Goal: Information Seeking & Learning: Learn about a topic

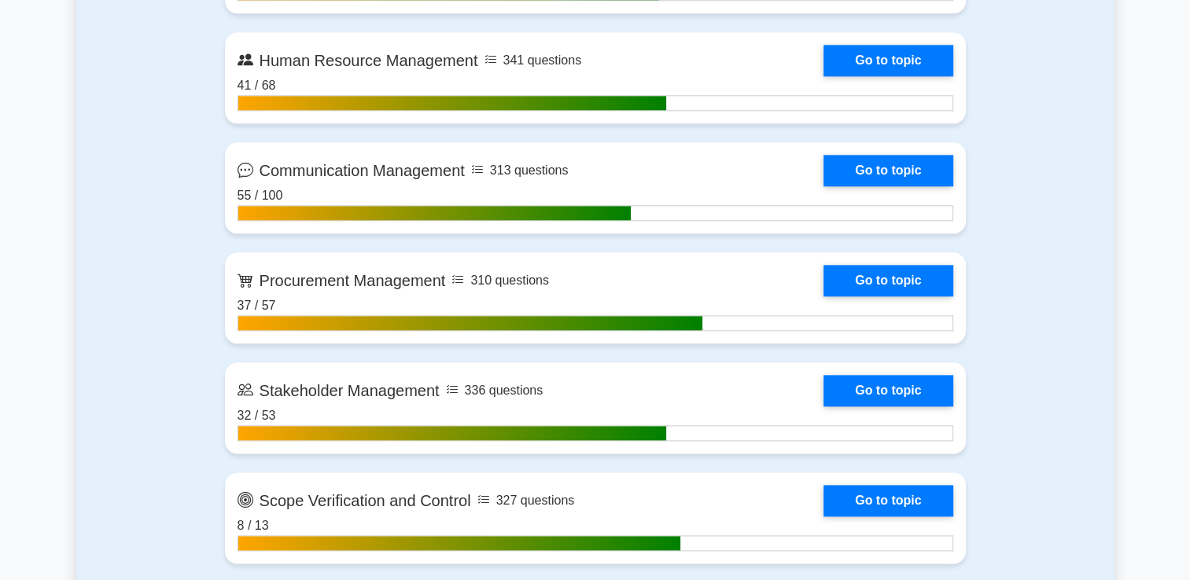
scroll to position [1909, 0]
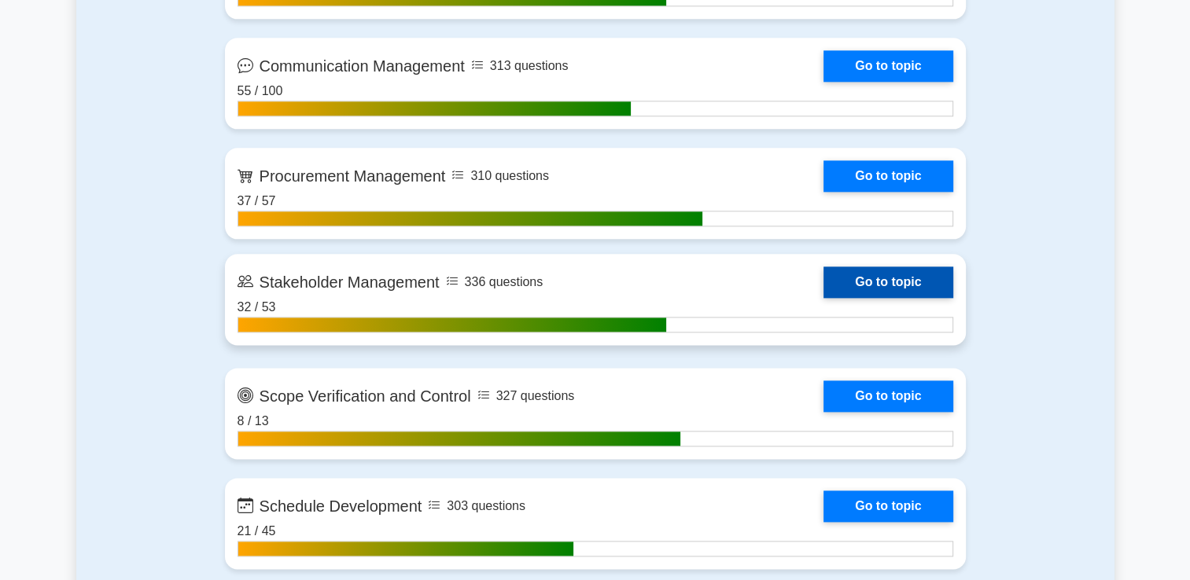
click at [845, 285] on link "Go to topic" at bounding box center [887, 282] width 129 height 31
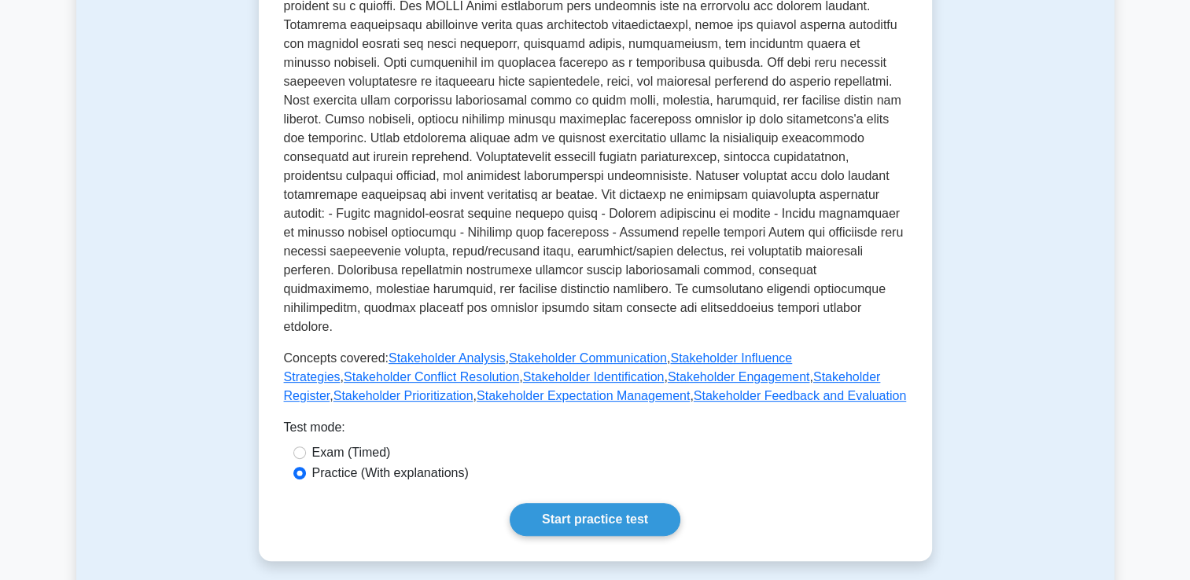
scroll to position [473, 0]
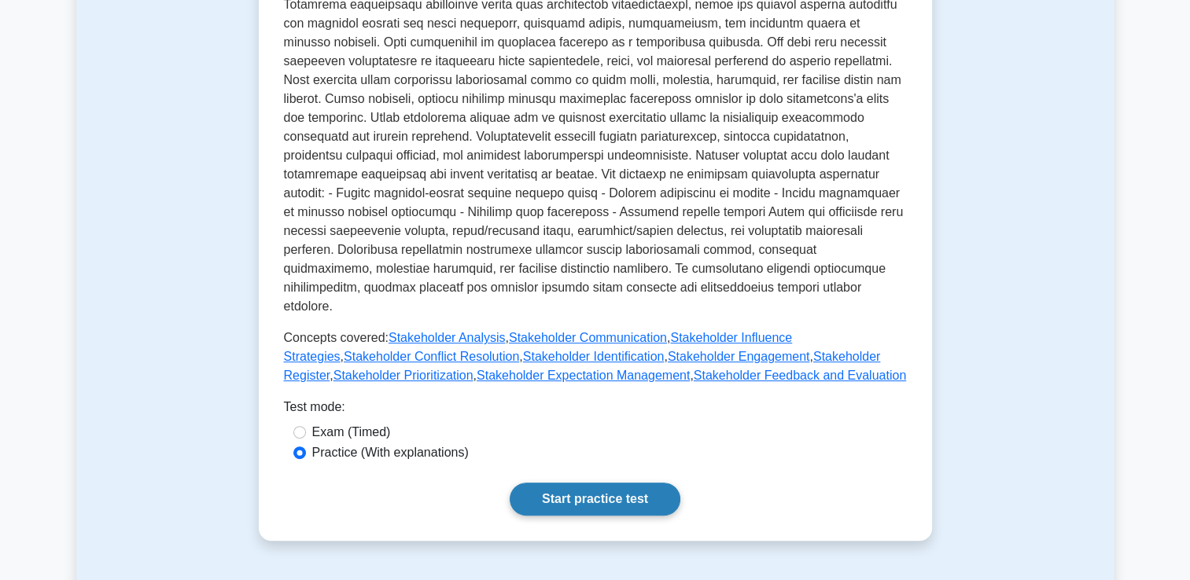
click at [579, 483] on link "Start practice test" at bounding box center [595, 499] width 171 height 33
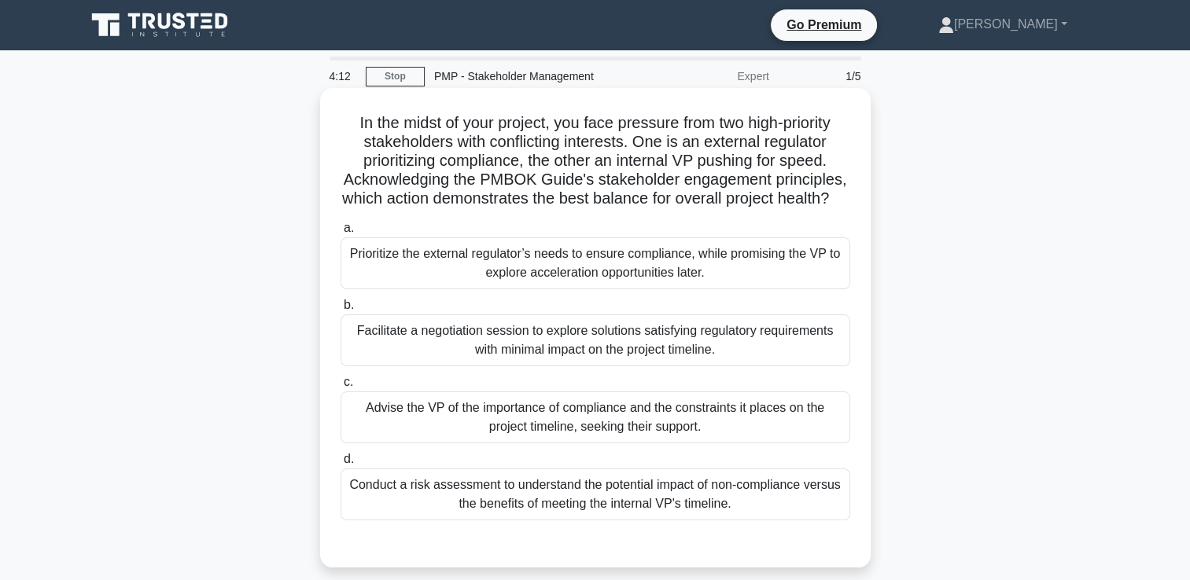
click at [544, 278] on div "Prioritize the external regulator’s needs to ensure compliance, while promising…" at bounding box center [596, 263] width 510 height 52
click at [341, 234] on input "a. Prioritize the external regulator’s needs to ensure compliance, while promis…" at bounding box center [341, 228] width 0 height 10
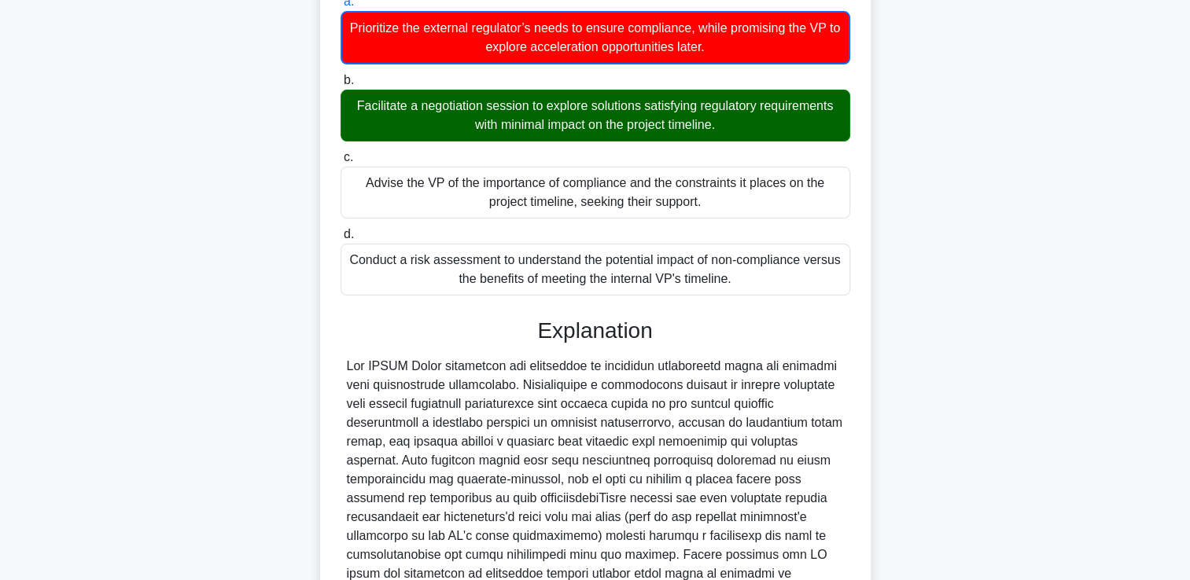
scroll to position [393, 0]
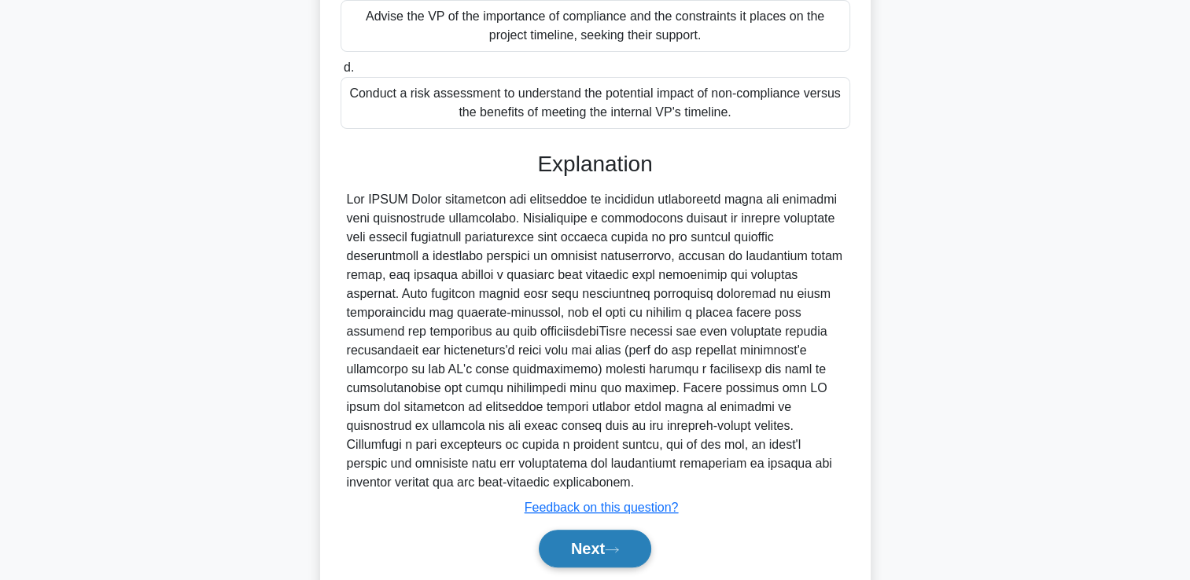
click at [613, 559] on button "Next" at bounding box center [595, 549] width 112 height 38
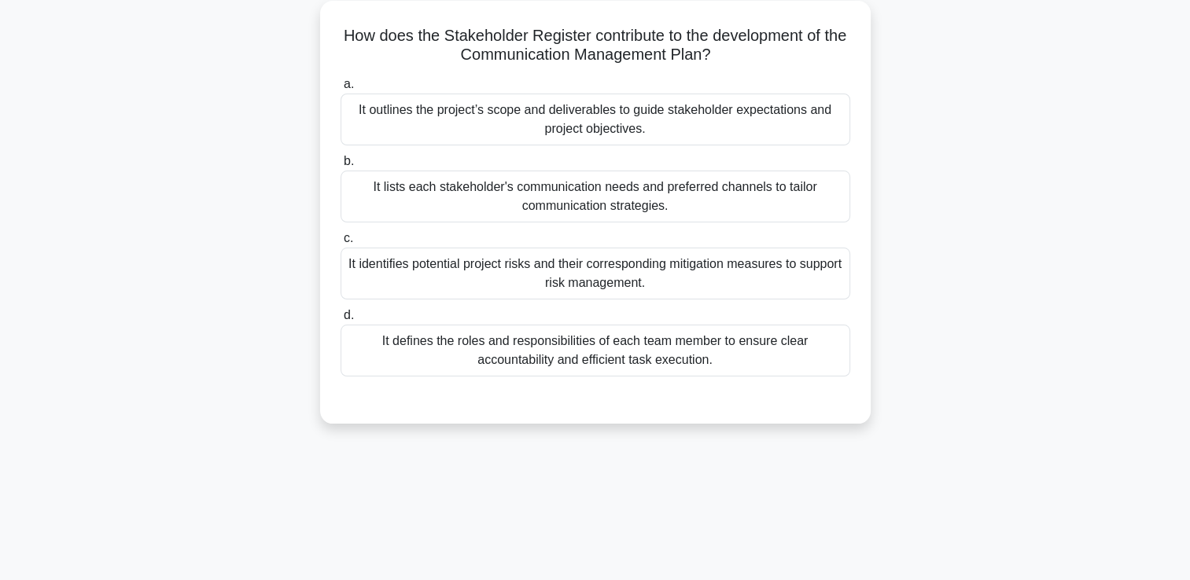
scroll to position [0, 0]
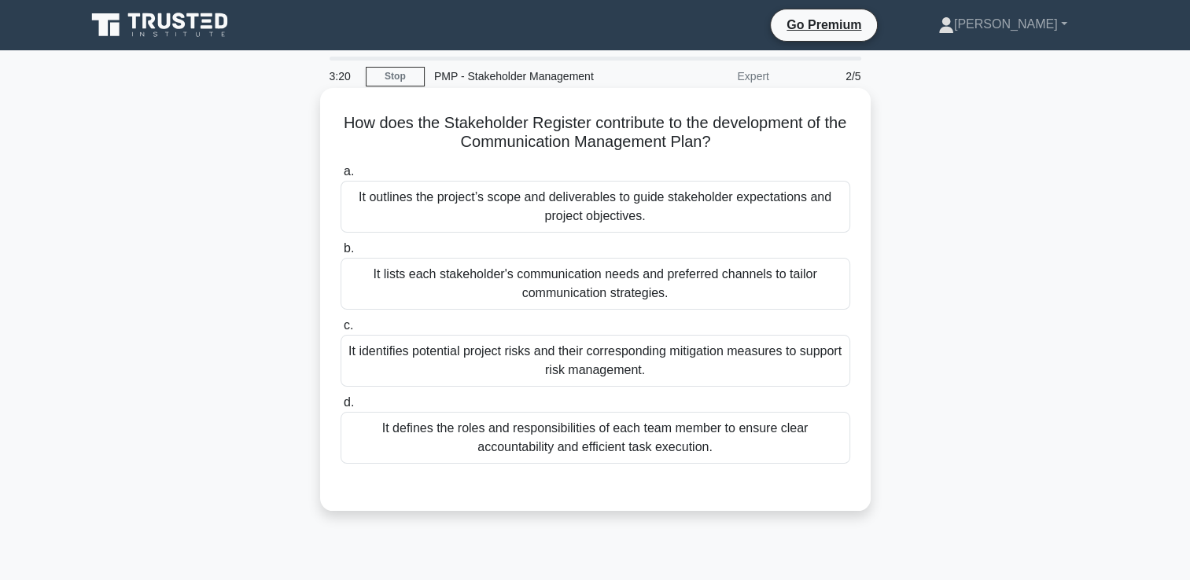
click at [759, 215] on div "It outlines the project’s scope and deliverables to guide stakeholder expectati…" at bounding box center [596, 207] width 510 height 52
click at [341, 177] on input "a. It outlines the project’s scope and deliverables to guide stakeholder expect…" at bounding box center [341, 172] width 0 height 10
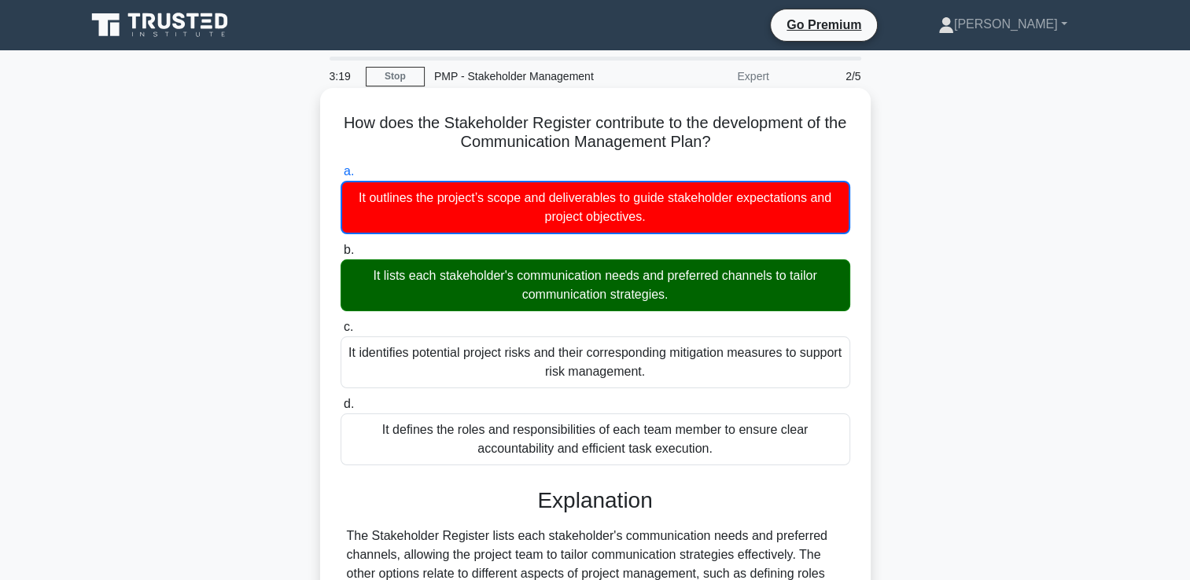
scroll to position [269, 0]
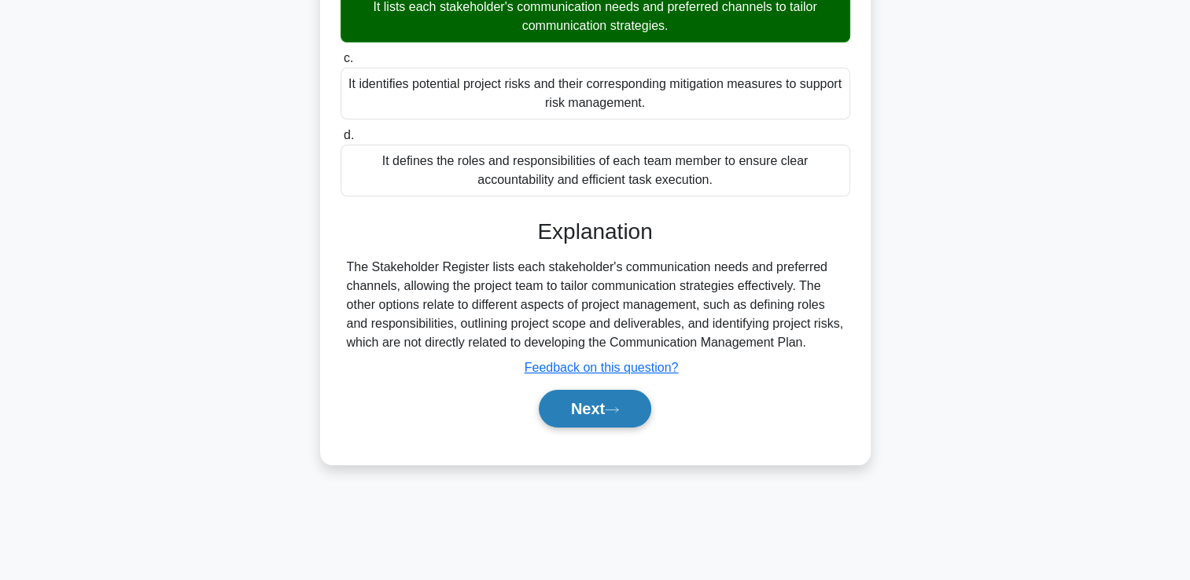
drag, startPoint x: 588, startPoint y: 429, endPoint x: 594, endPoint y: 418, distance: 13.0
click at [591, 425] on div "Next" at bounding box center [596, 409] width 510 height 50
click at [596, 413] on button "Next" at bounding box center [595, 409] width 112 height 38
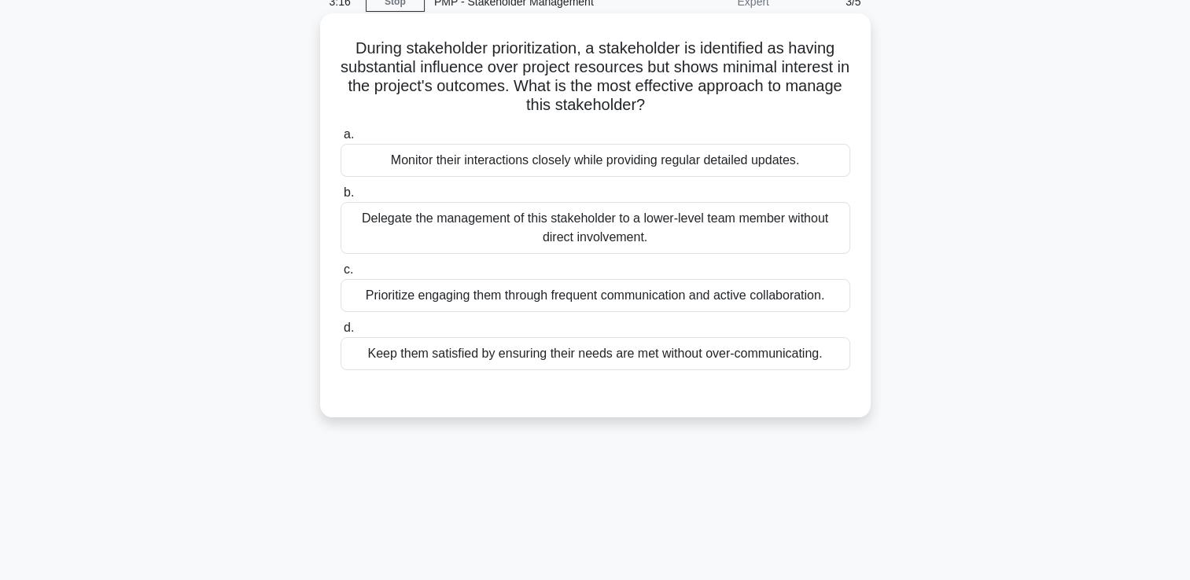
scroll to position [0, 0]
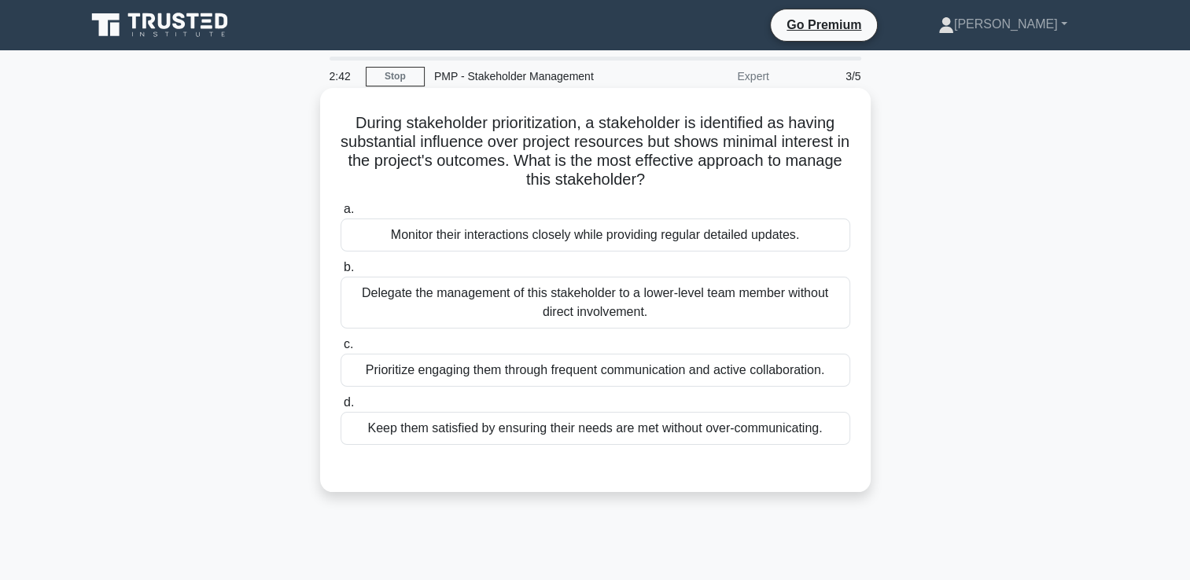
click at [716, 434] on div "Keep them satisfied by ensuring their needs are met without over-communicating." at bounding box center [596, 428] width 510 height 33
drag, startPoint x: 716, startPoint y: 434, endPoint x: 664, endPoint y: 423, distance: 53.1
click at [664, 423] on div "Keep them satisfied by ensuring their needs are met without over-communicating." at bounding box center [596, 428] width 510 height 33
click at [341, 408] on input "d. Keep them satisfied by ensuring their needs are met without over-communicati…" at bounding box center [341, 403] width 0 height 10
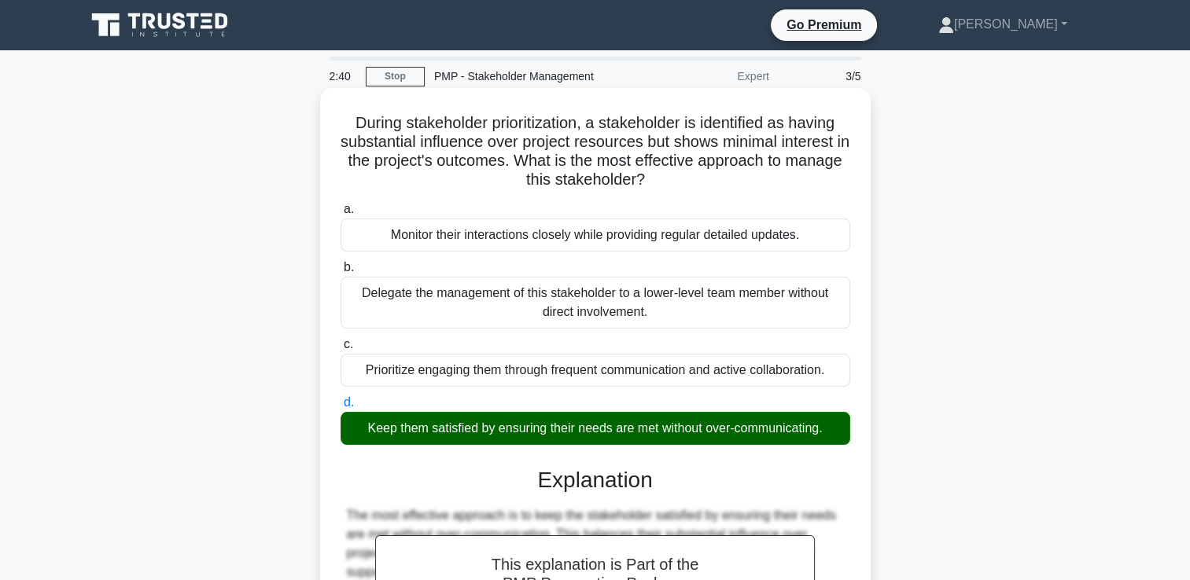
scroll to position [269, 0]
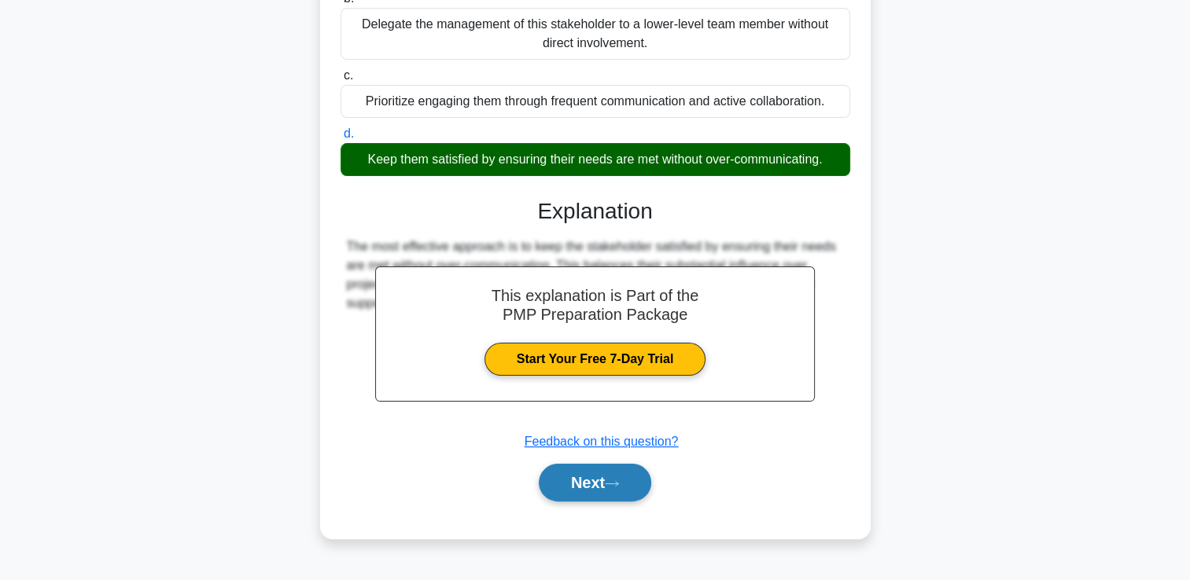
click at [554, 474] on button "Next" at bounding box center [595, 483] width 112 height 38
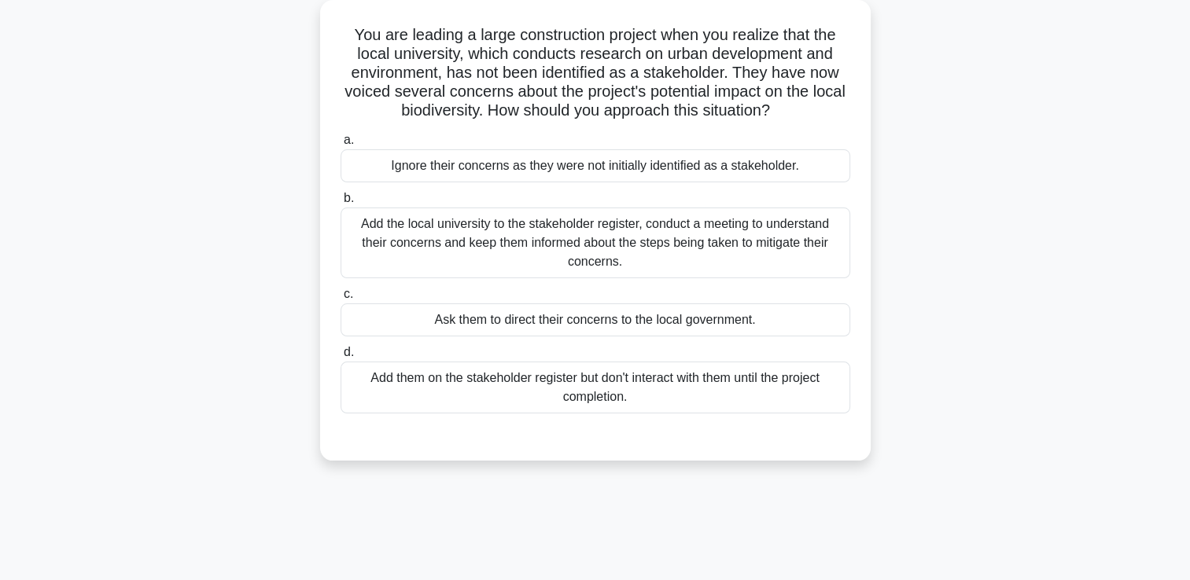
scroll to position [33, 0]
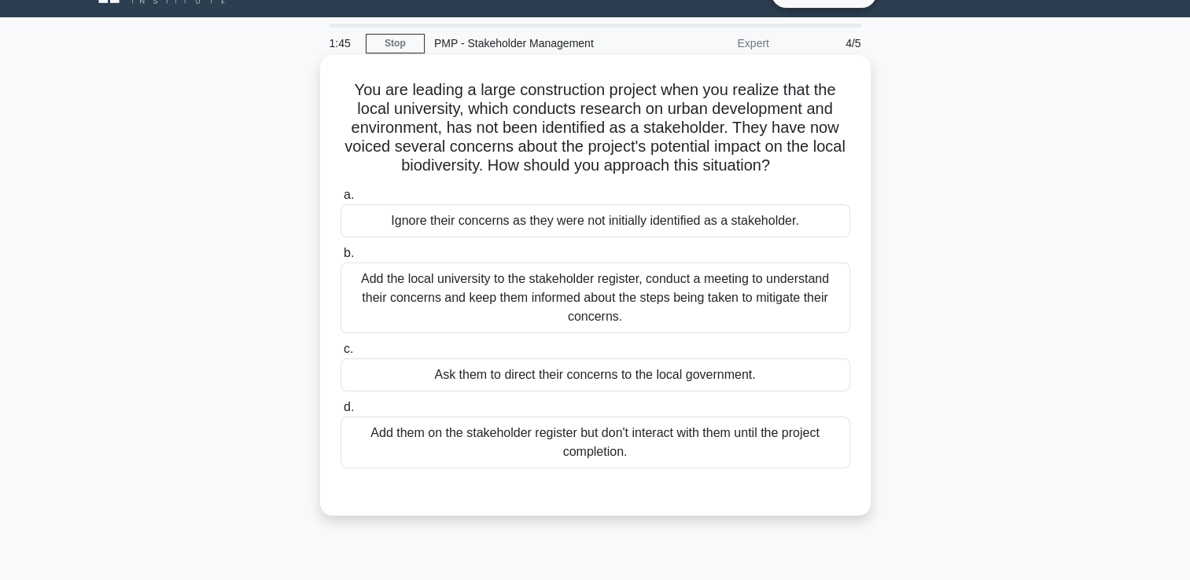
click at [738, 298] on div "Add the local university to the stakeholder register, conduct a meeting to unde…" at bounding box center [596, 298] width 510 height 71
click at [341, 259] on input "b. Add the local university to the stakeholder register, conduct a meeting to u…" at bounding box center [341, 253] width 0 height 10
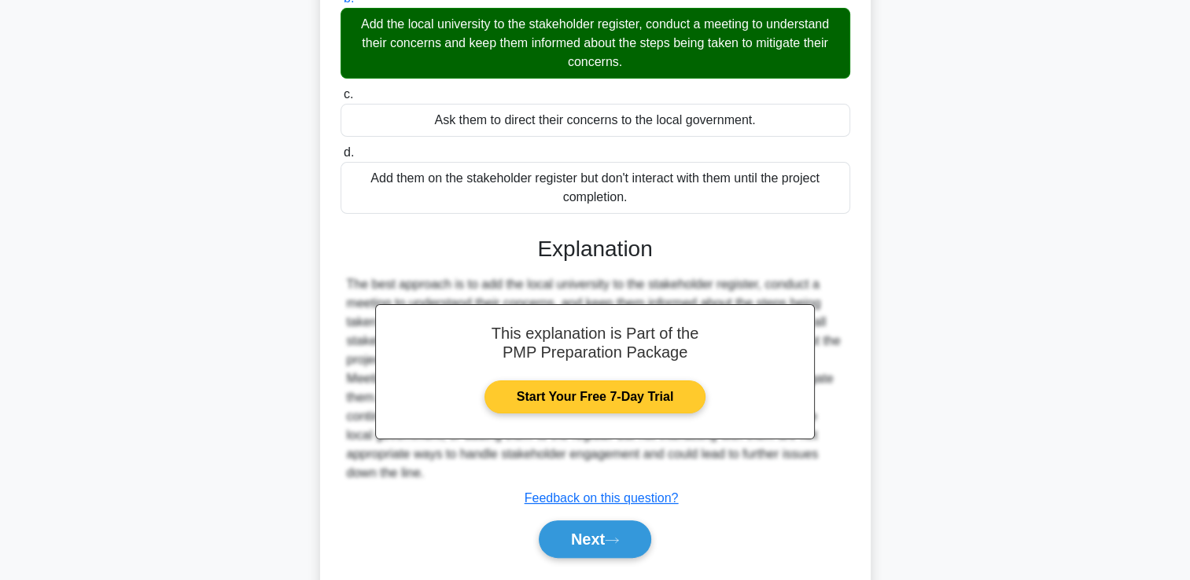
scroll to position [331, 0]
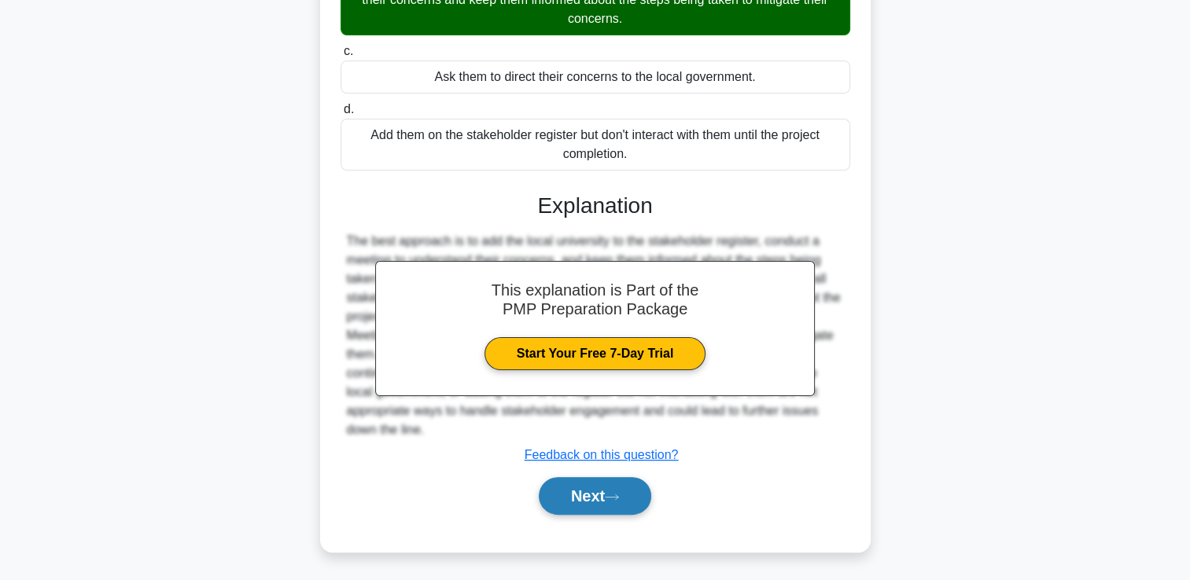
click at [587, 496] on button "Next" at bounding box center [595, 496] width 112 height 38
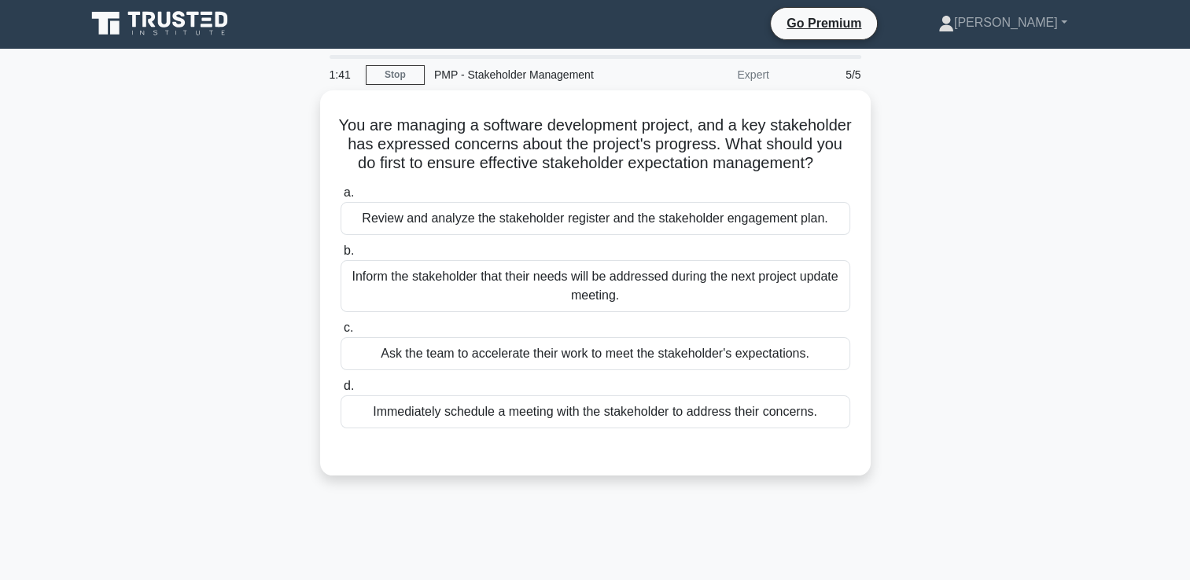
scroll to position [0, 0]
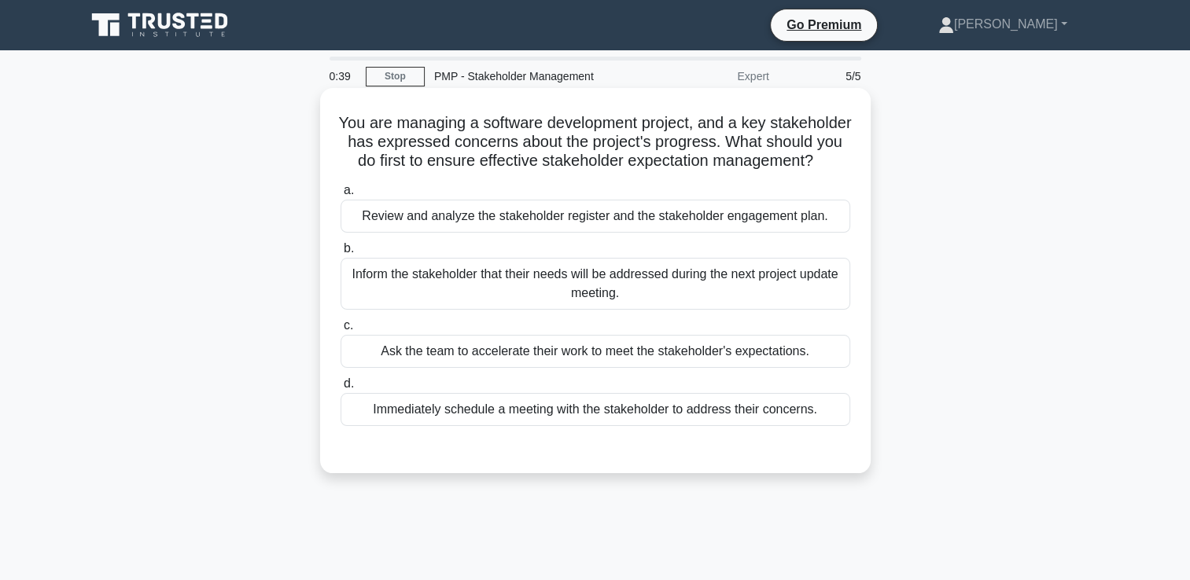
click at [607, 233] on div "Review and analyze the stakeholder register and the stakeholder engagement plan." at bounding box center [596, 216] width 510 height 33
click at [341, 196] on input "a. Review and analyze the stakeholder register and the stakeholder engagement p…" at bounding box center [341, 191] width 0 height 10
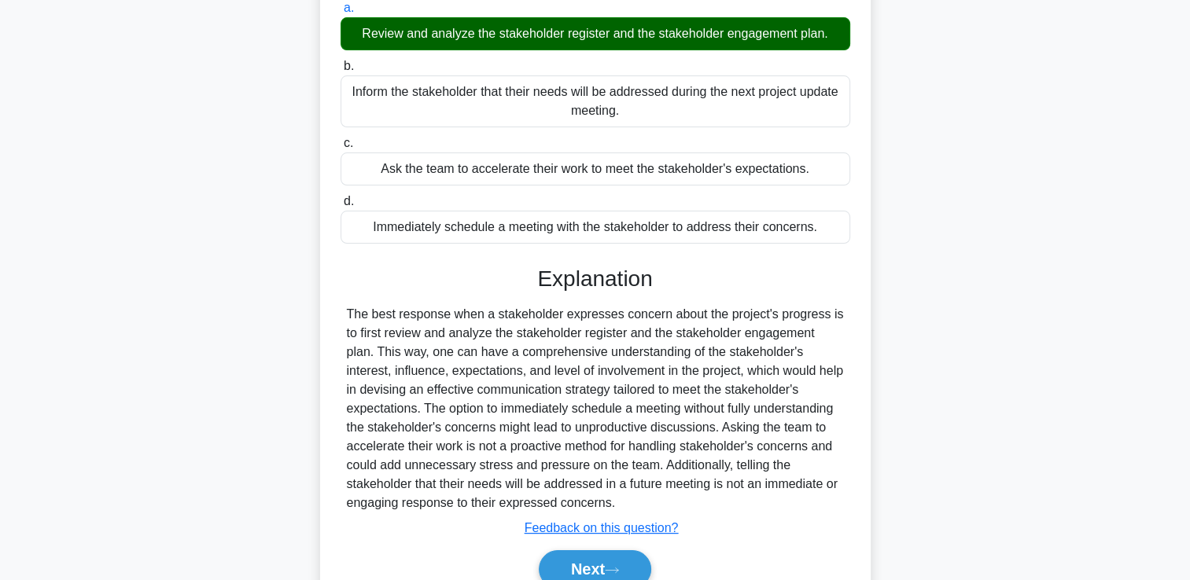
scroll to position [274, 0]
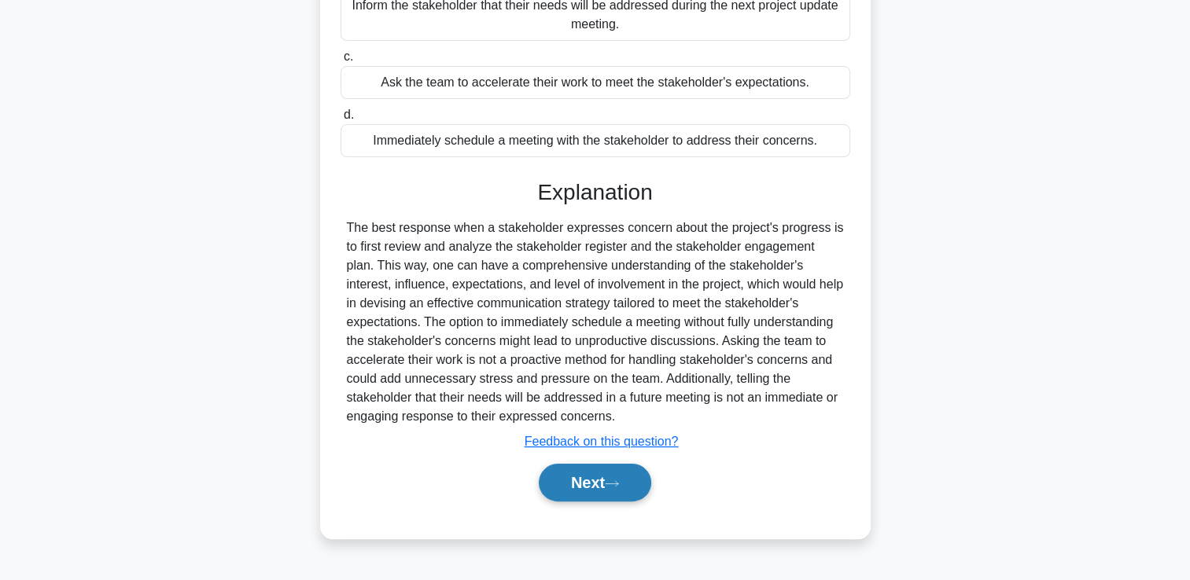
click at [587, 502] on button "Next" at bounding box center [595, 483] width 112 height 38
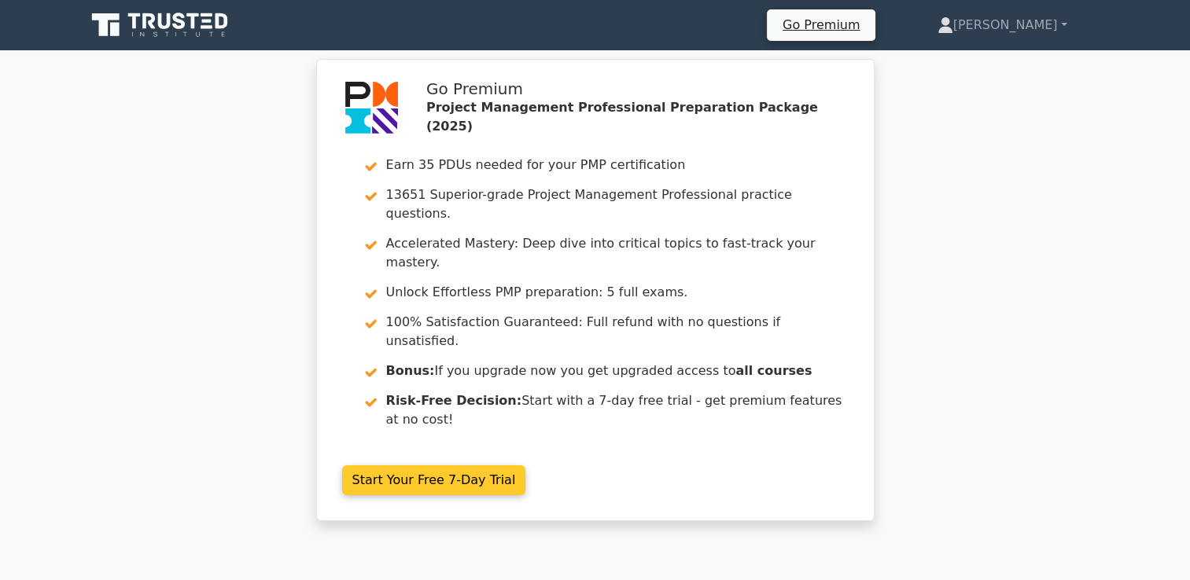
click at [526, 466] on link "Start Your Free 7-Day Trial" at bounding box center [434, 481] width 184 height 30
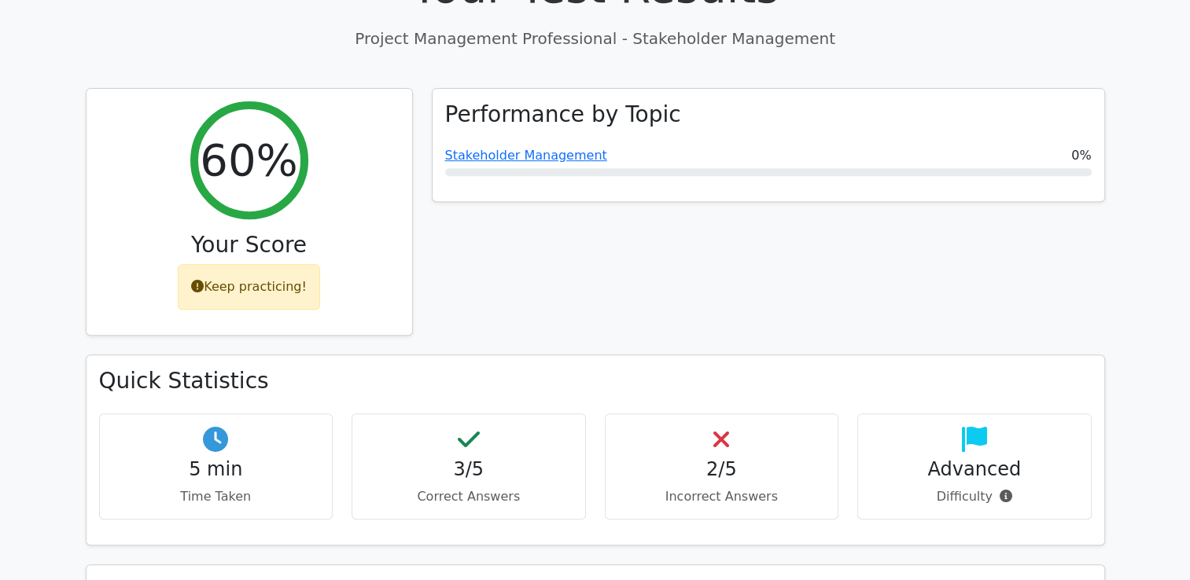
scroll to position [629, 0]
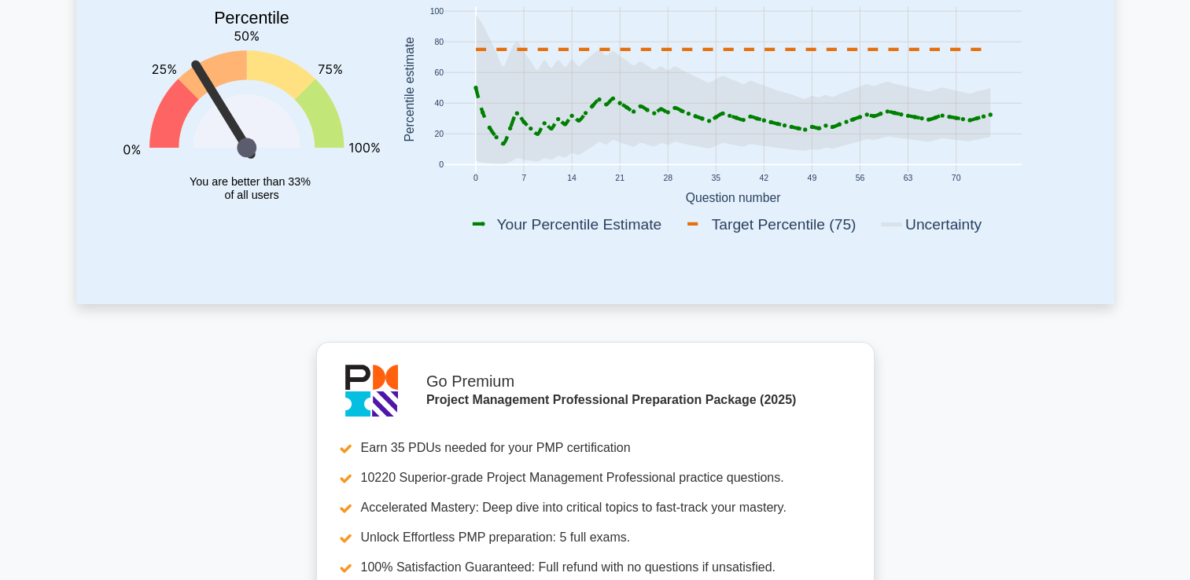
scroll to position [79, 0]
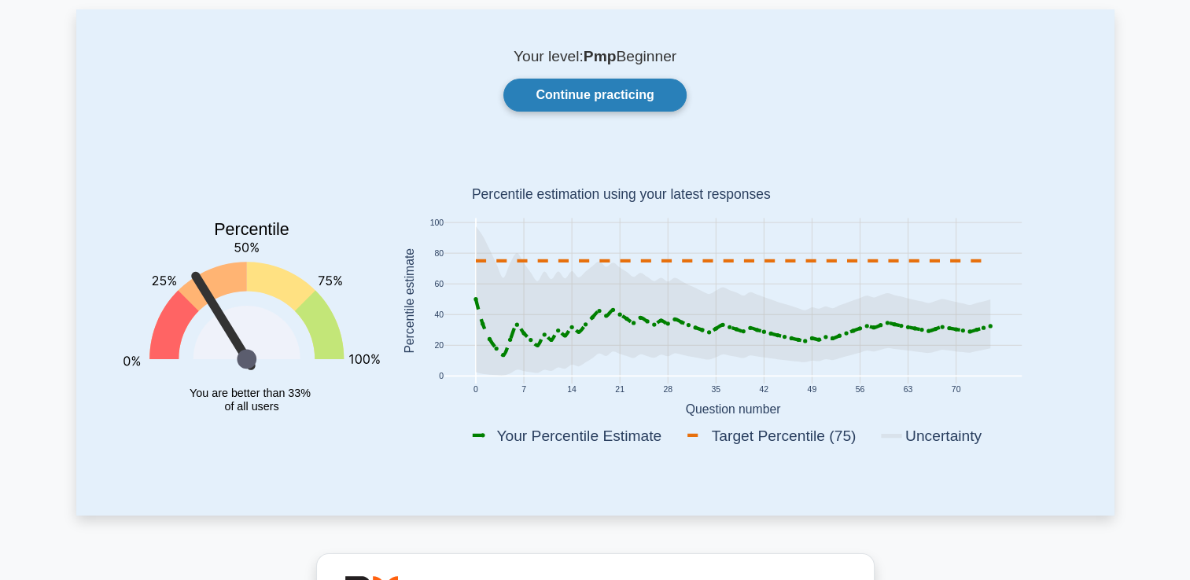
click at [621, 94] on link "Continue practicing" at bounding box center [594, 95] width 182 height 33
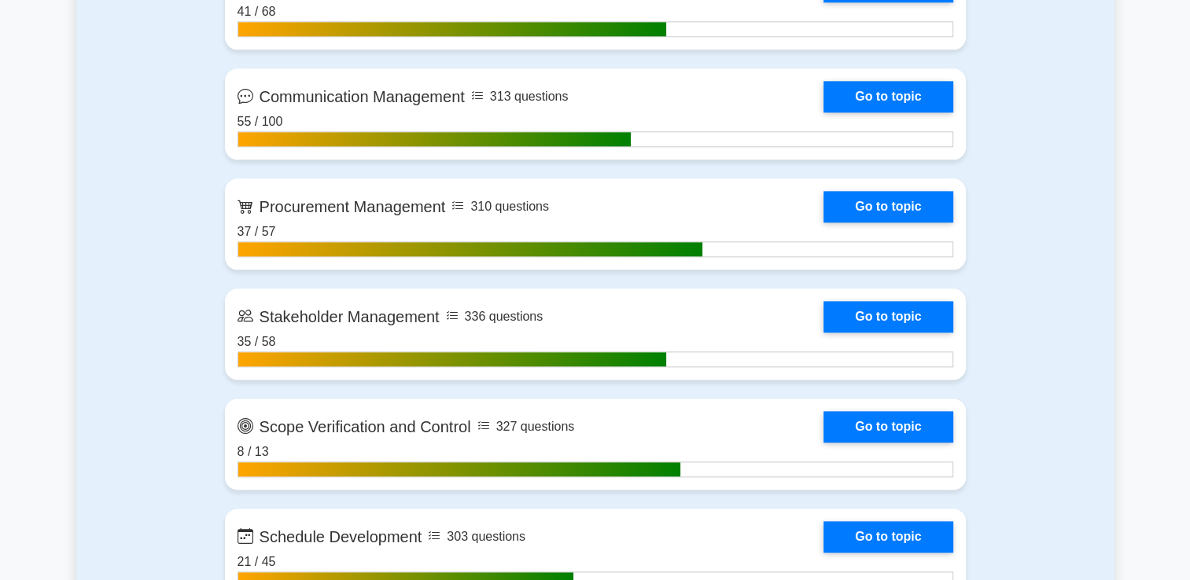
scroll to position [1887, 0]
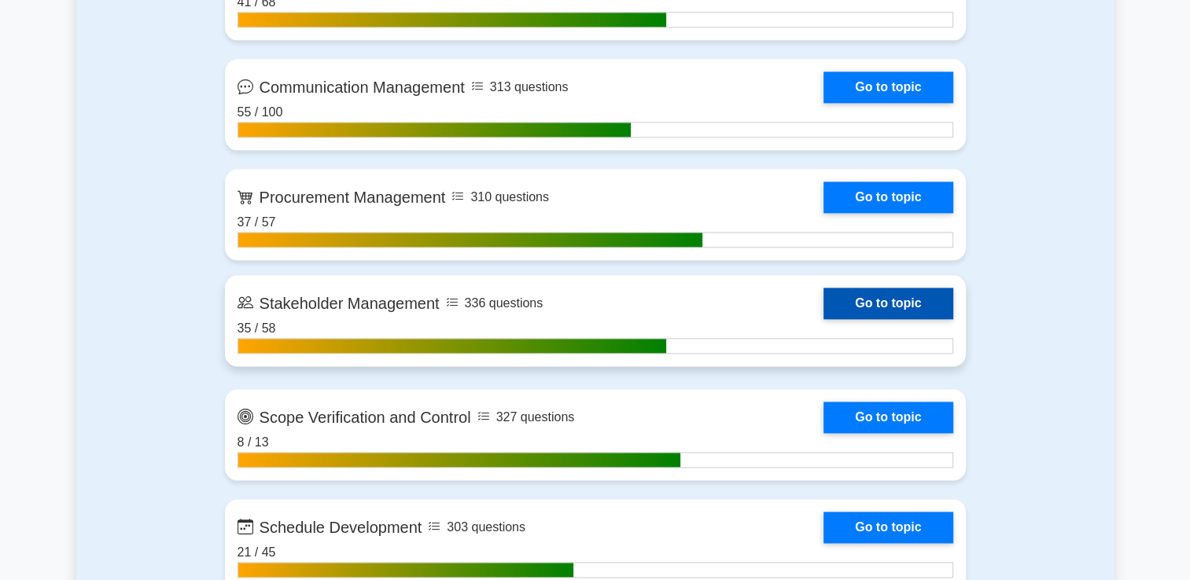
click at [839, 307] on link "Go to topic" at bounding box center [887, 303] width 129 height 31
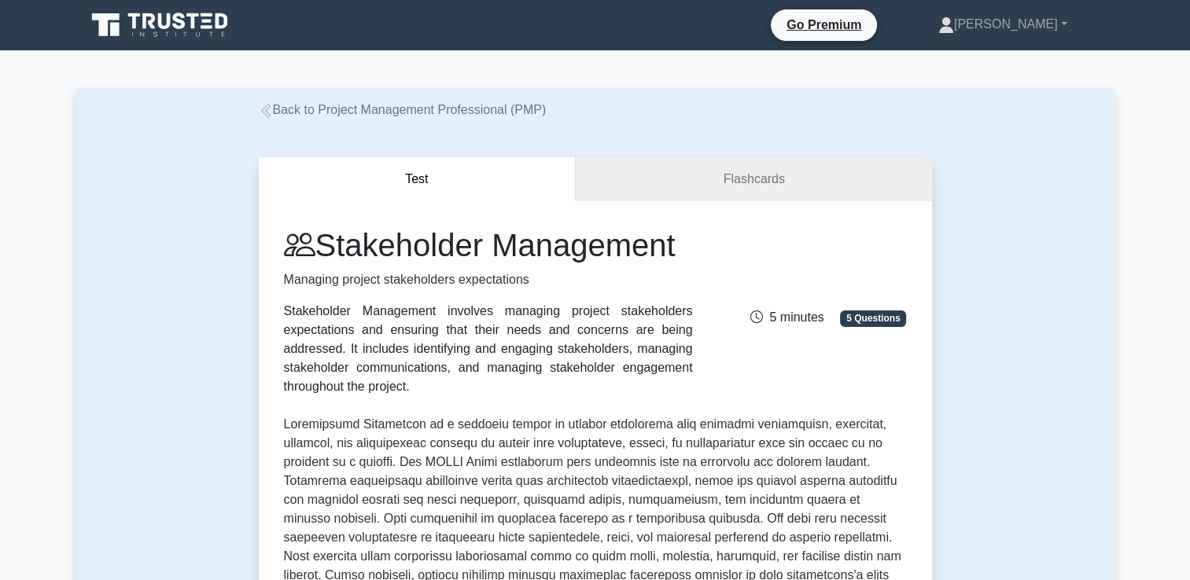
click at [261, 116] on icon at bounding box center [266, 111] width 14 height 14
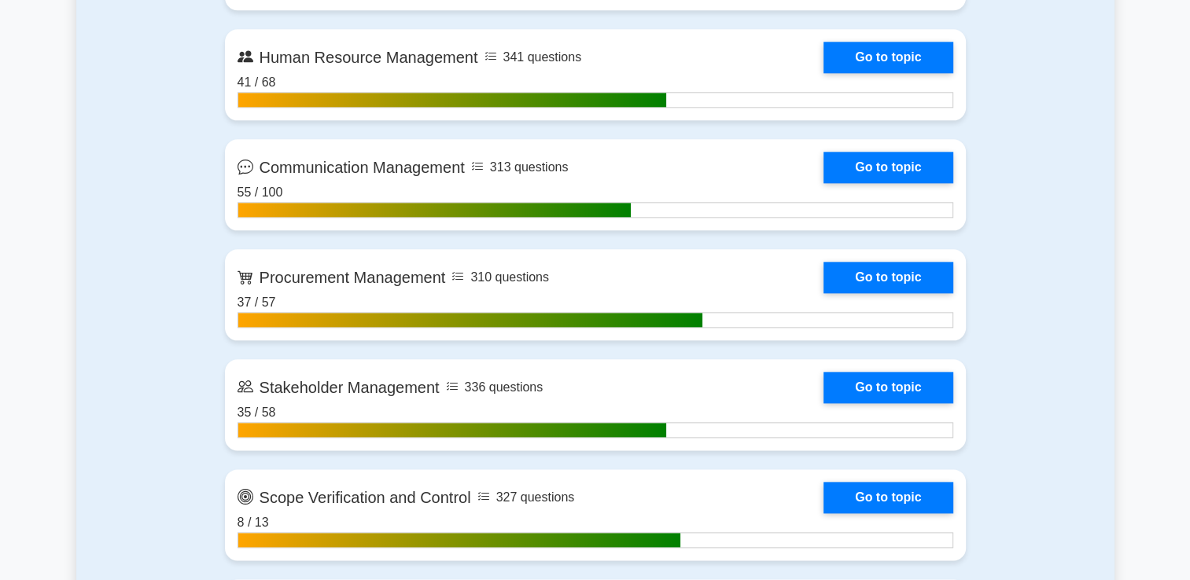
scroll to position [1809, 0]
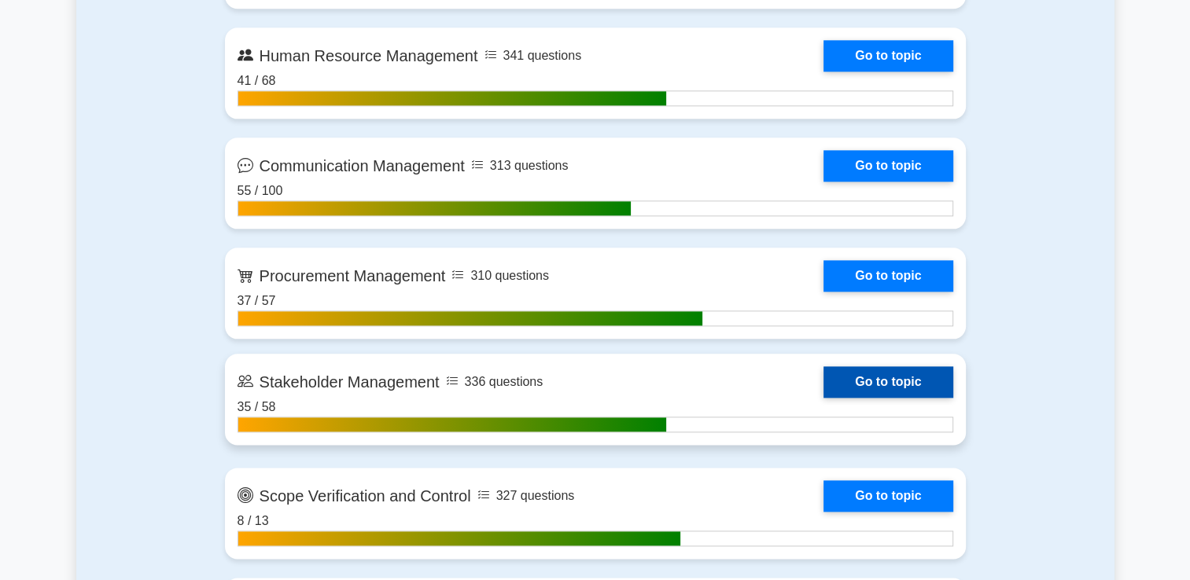
click at [896, 382] on link "Go to topic" at bounding box center [887, 381] width 129 height 31
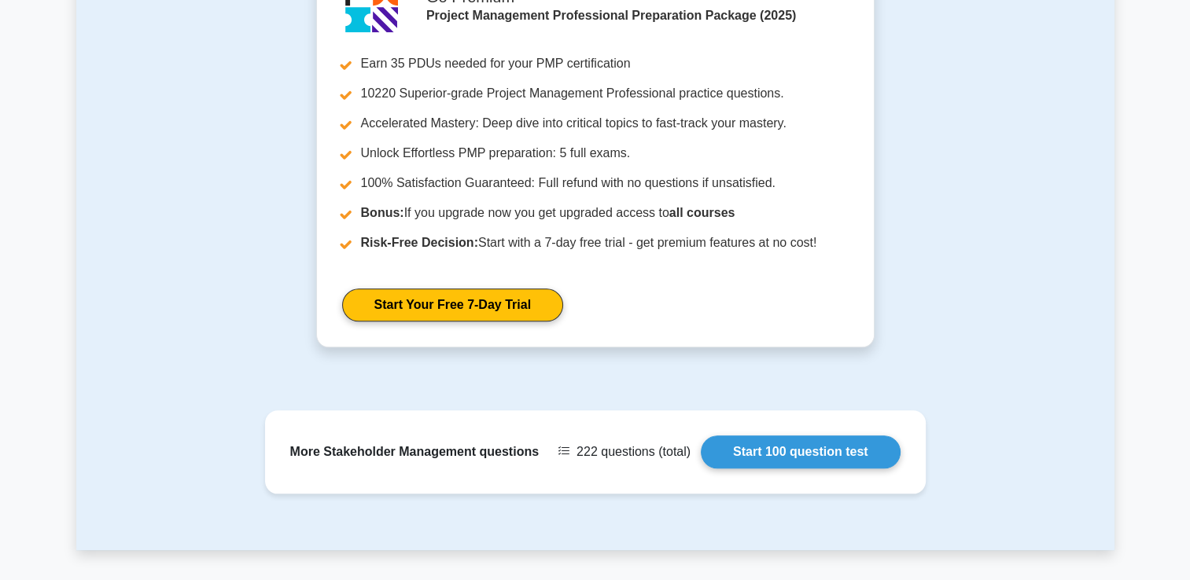
scroll to position [1861, 0]
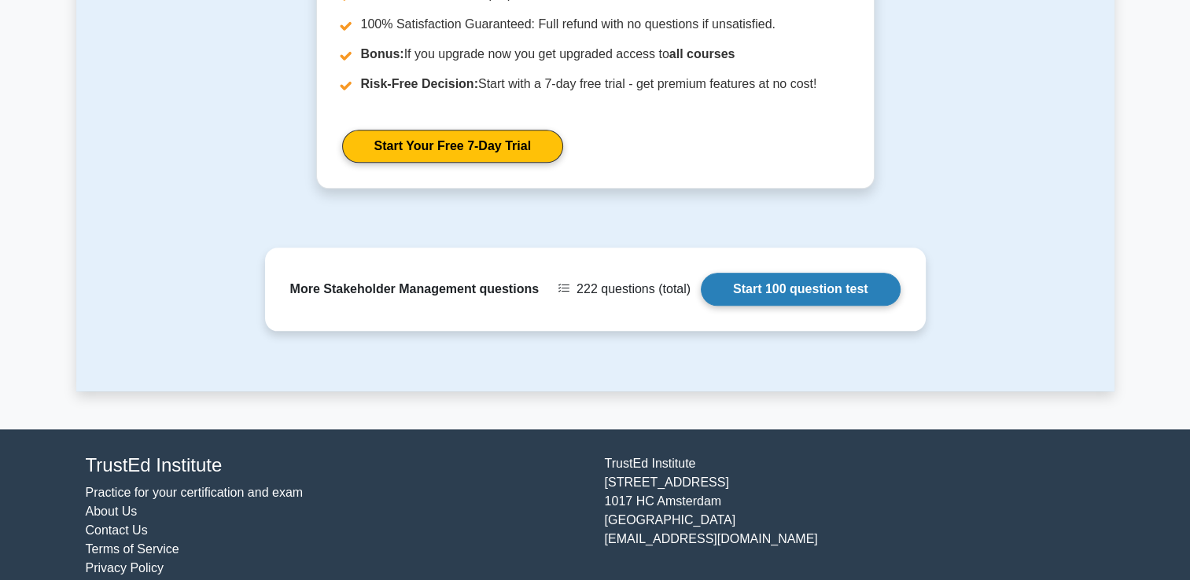
click at [754, 273] on link "Start 100 question test" at bounding box center [801, 289] width 200 height 33
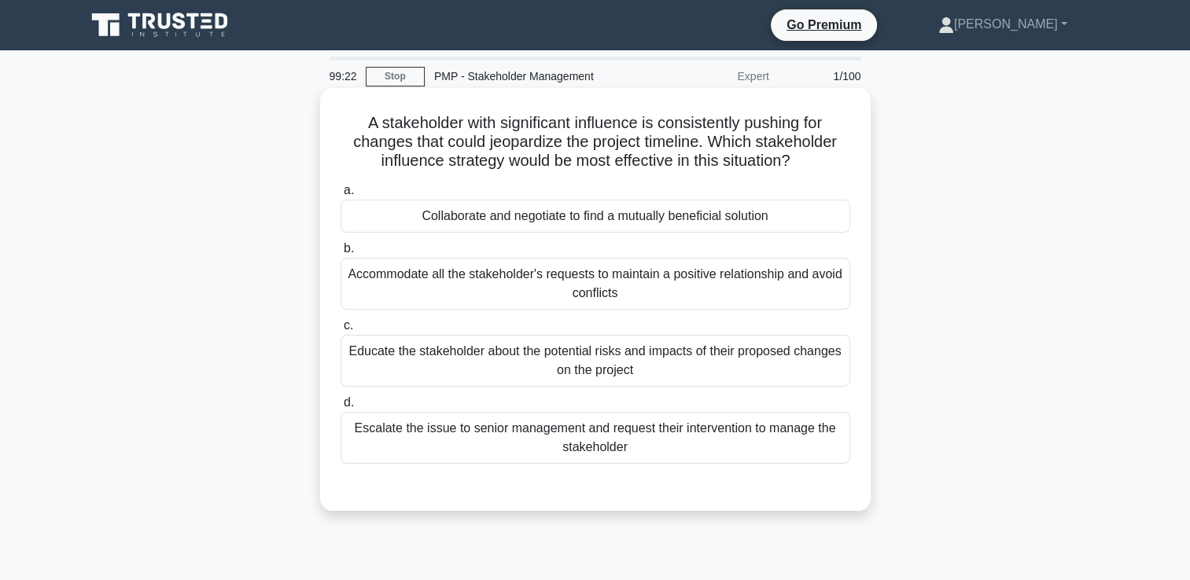
click at [760, 225] on div "Collaborate and negotiate to find a mutually beneficial solution" at bounding box center [596, 216] width 510 height 33
click at [341, 196] on input "a. Collaborate and negotiate to find a mutually beneficial solution" at bounding box center [341, 191] width 0 height 10
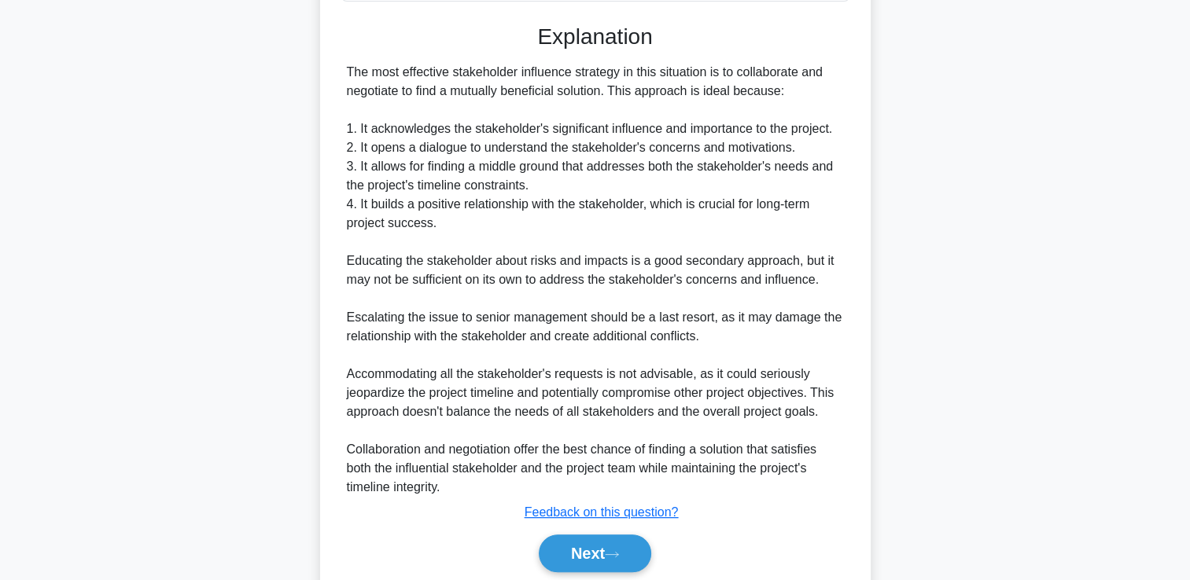
scroll to position [520, 0]
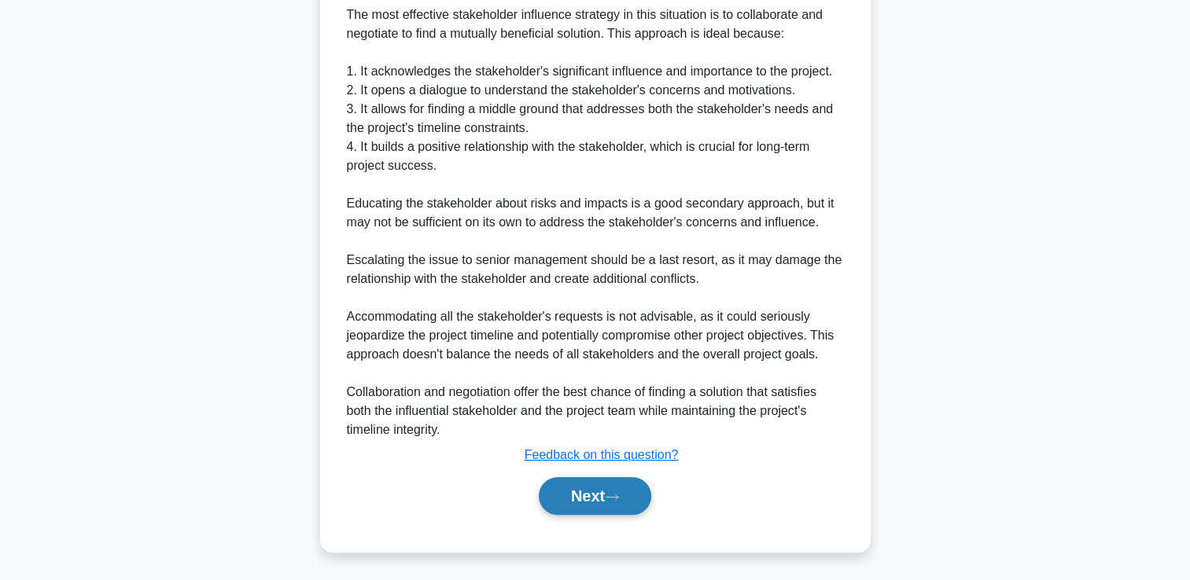
click at [603, 500] on button "Next" at bounding box center [595, 496] width 112 height 38
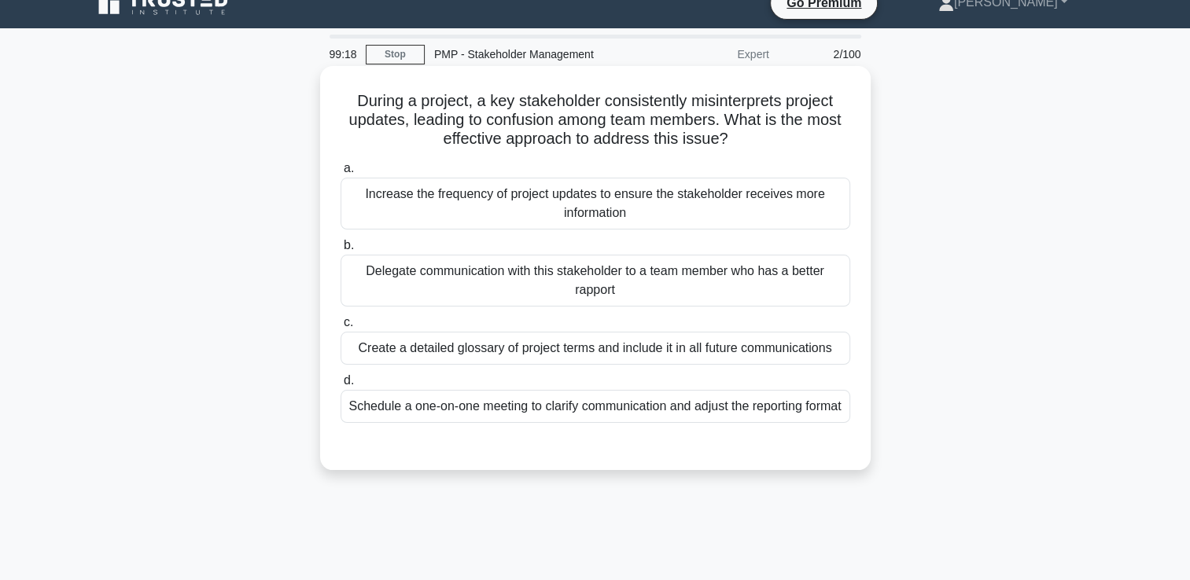
scroll to position [0, 0]
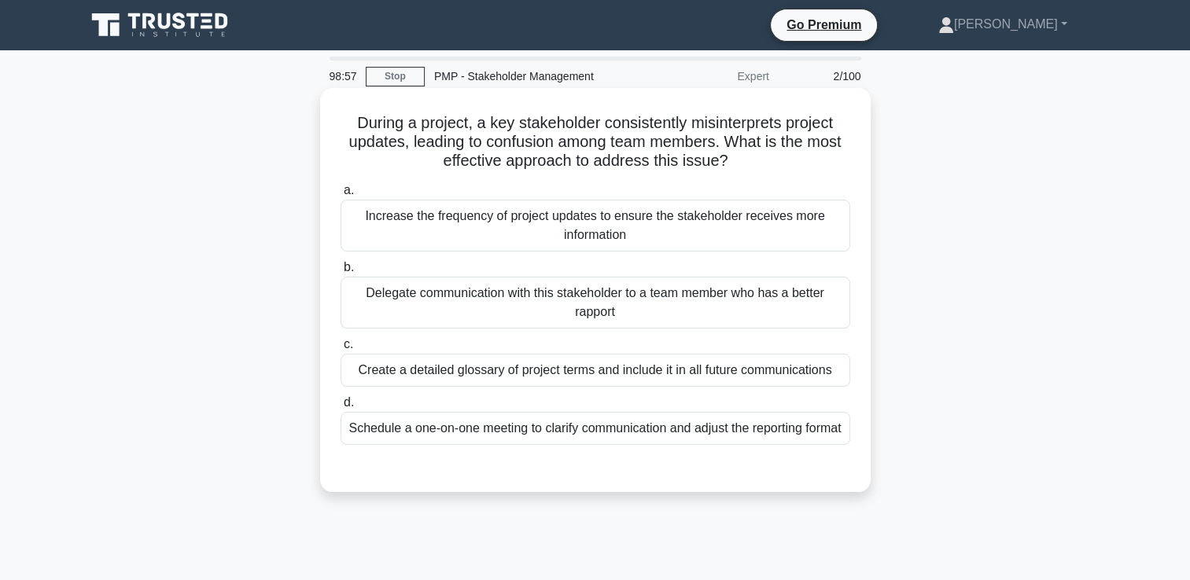
click at [701, 445] on div "Schedule a one-on-one meeting to clarify communication and adjust the reporting…" at bounding box center [596, 428] width 510 height 33
click at [341, 408] on input "d. Schedule a one-on-one meeting to clarify communication and adjust the report…" at bounding box center [341, 403] width 0 height 10
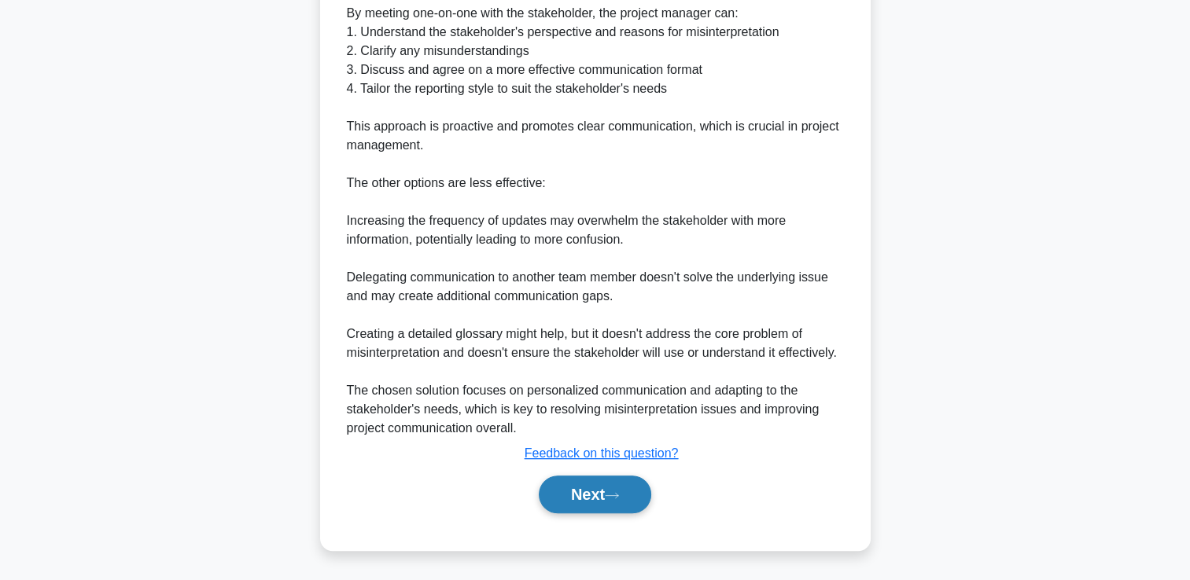
click at [575, 495] on button "Next" at bounding box center [595, 495] width 112 height 38
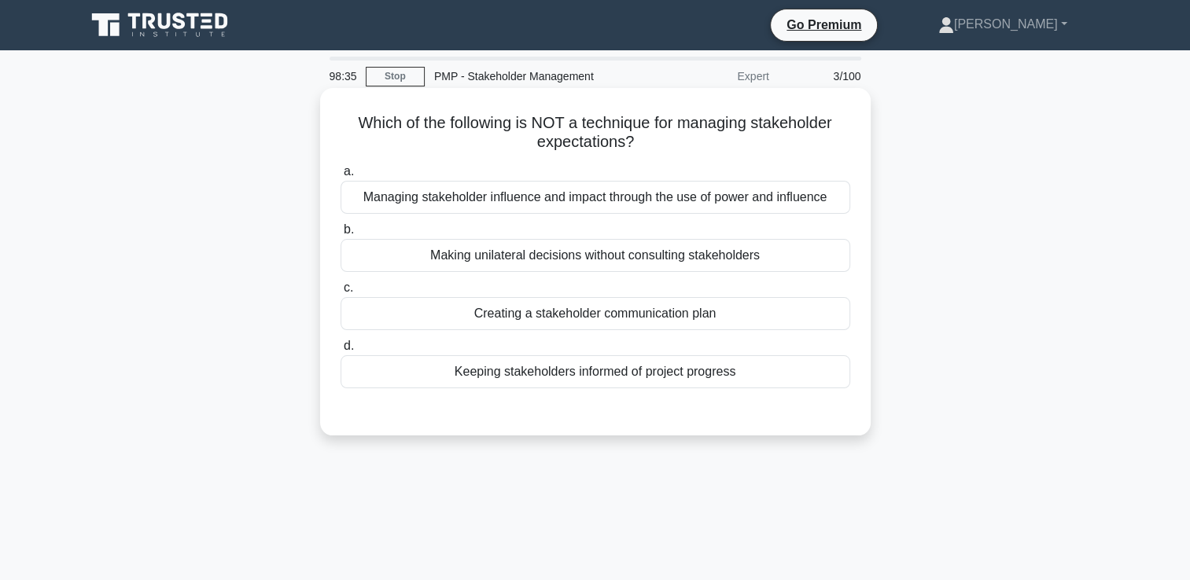
click at [586, 254] on div "Making unilateral decisions without consulting stakeholders" at bounding box center [596, 255] width 510 height 33
click at [341, 235] on input "b. Making unilateral decisions without consulting stakeholders" at bounding box center [341, 230] width 0 height 10
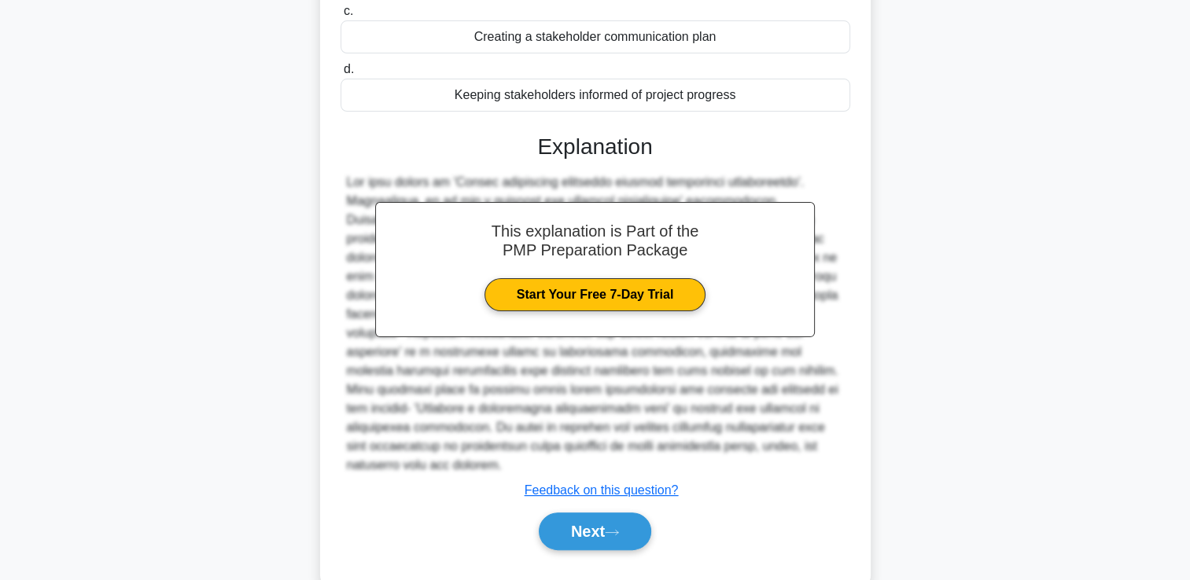
scroll to position [293, 0]
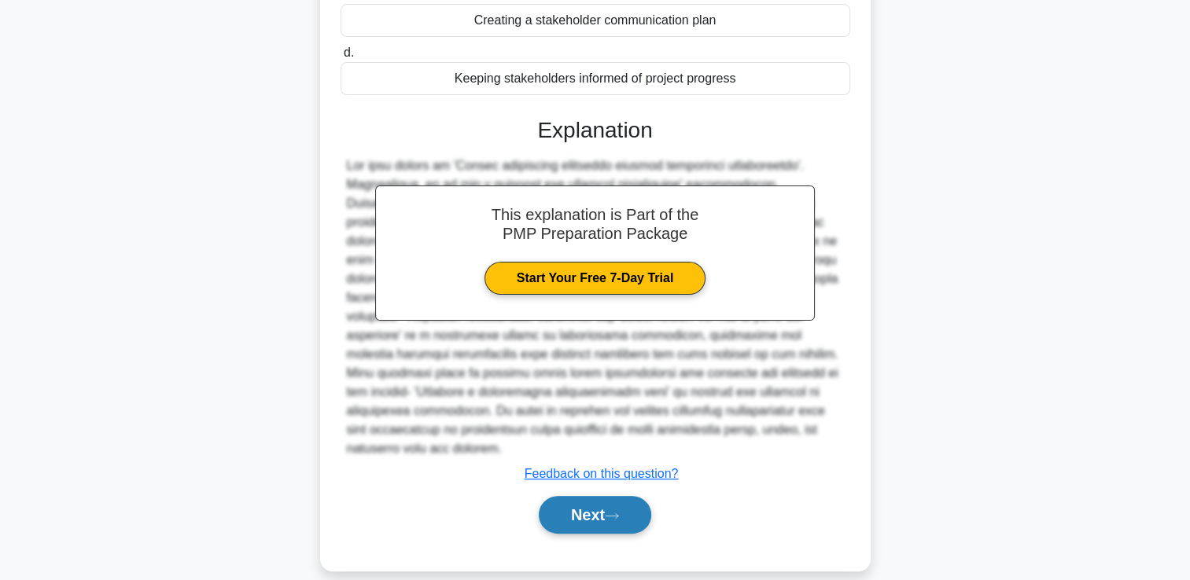
click at [585, 496] on button "Next" at bounding box center [595, 515] width 112 height 38
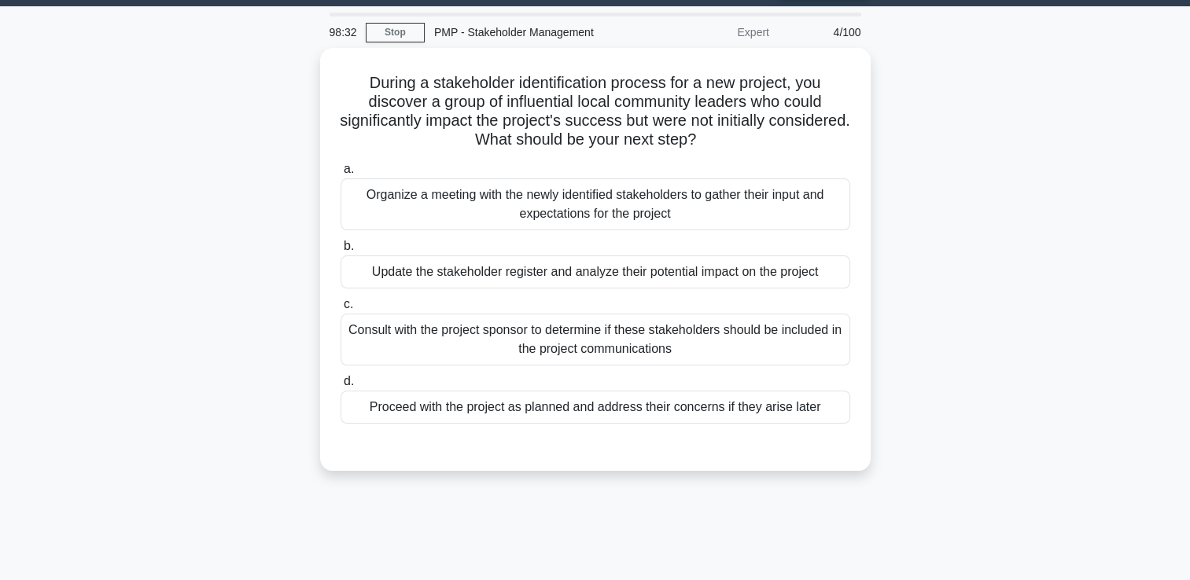
scroll to position [33, 0]
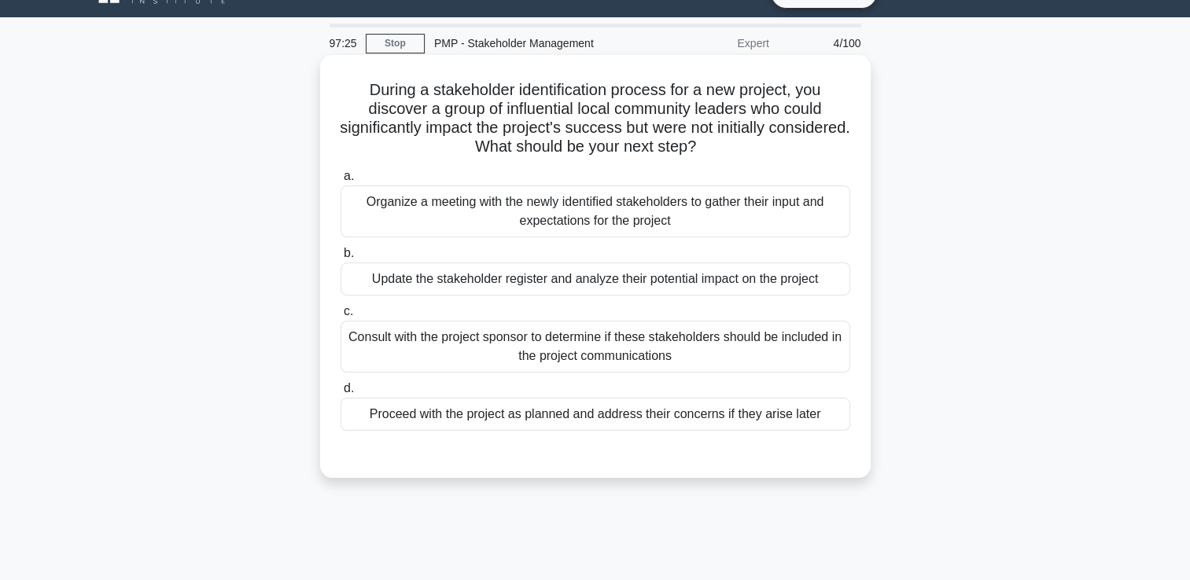
click at [423, 221] on div "Organize a meeting with the newly identified stakeholders to gather their input…" at bounding box center [596, 212] width 510 height 52
click at [341, 182] on input "a. Organize a meeting with the newly identified stakeholders to gather their in…" at bounding box center [341, 176] width 0 height 10
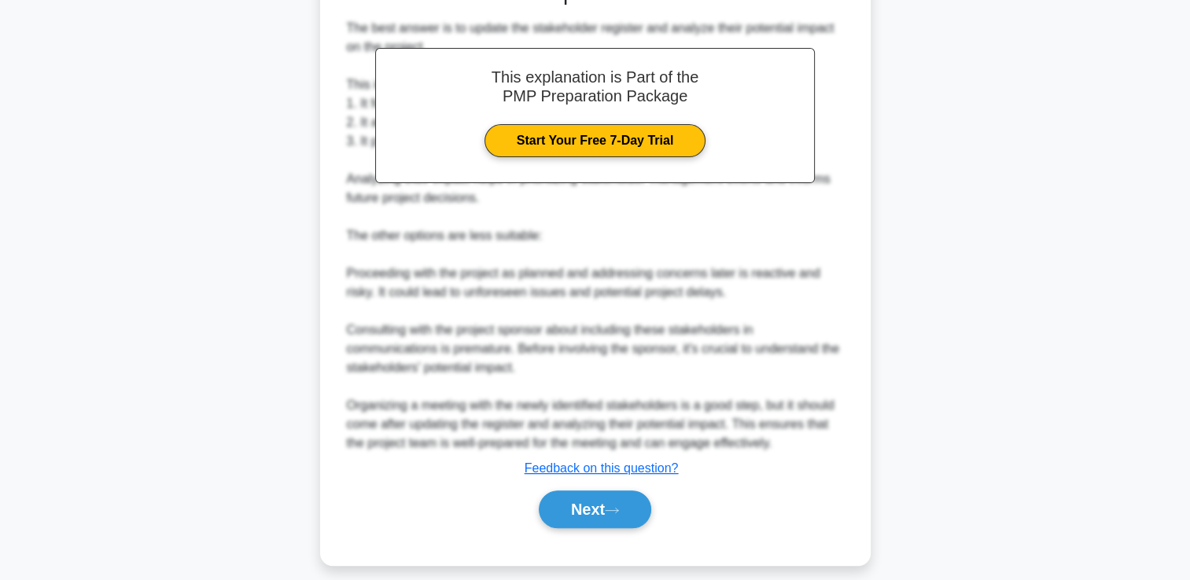
scroll to position [521, 0]
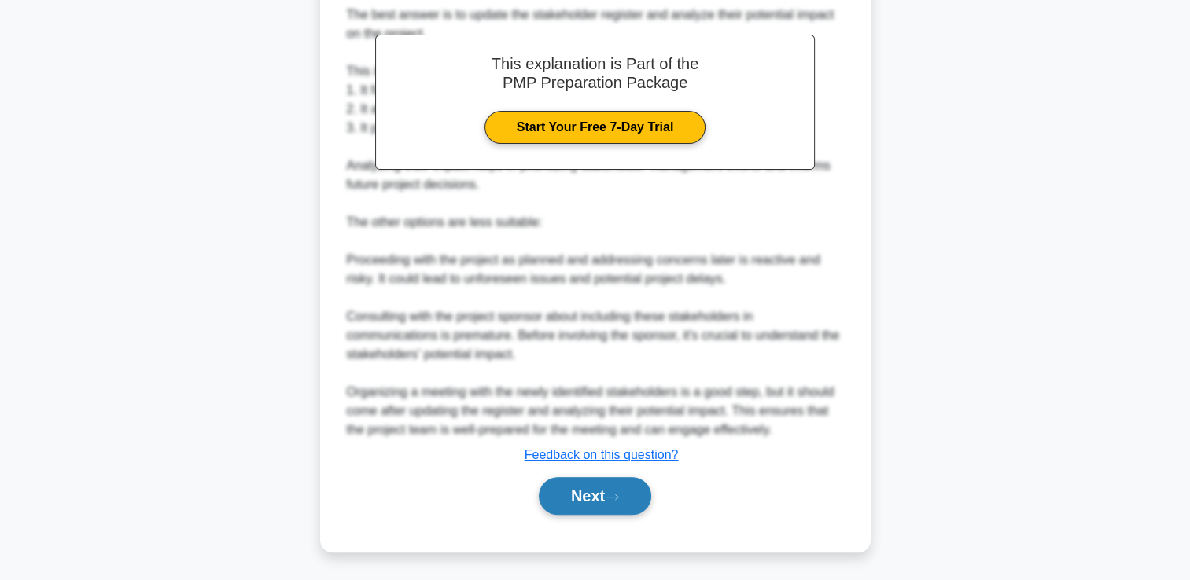
click at [571, 499] on button "Next" at bounding box center [595, 496] width 112 height 38
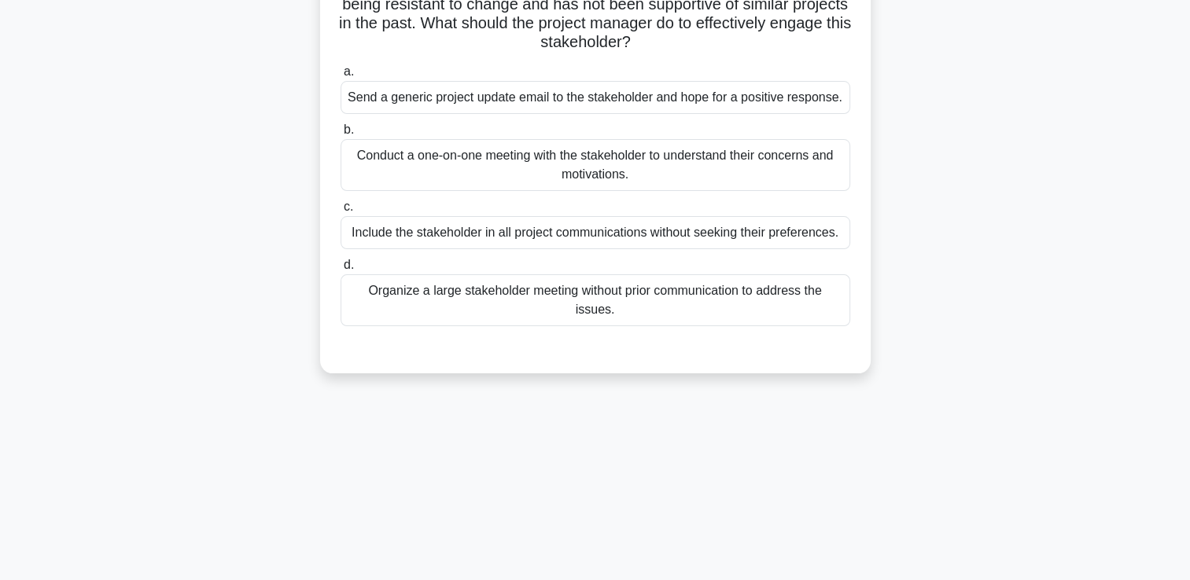
scroll to position [0, 0]
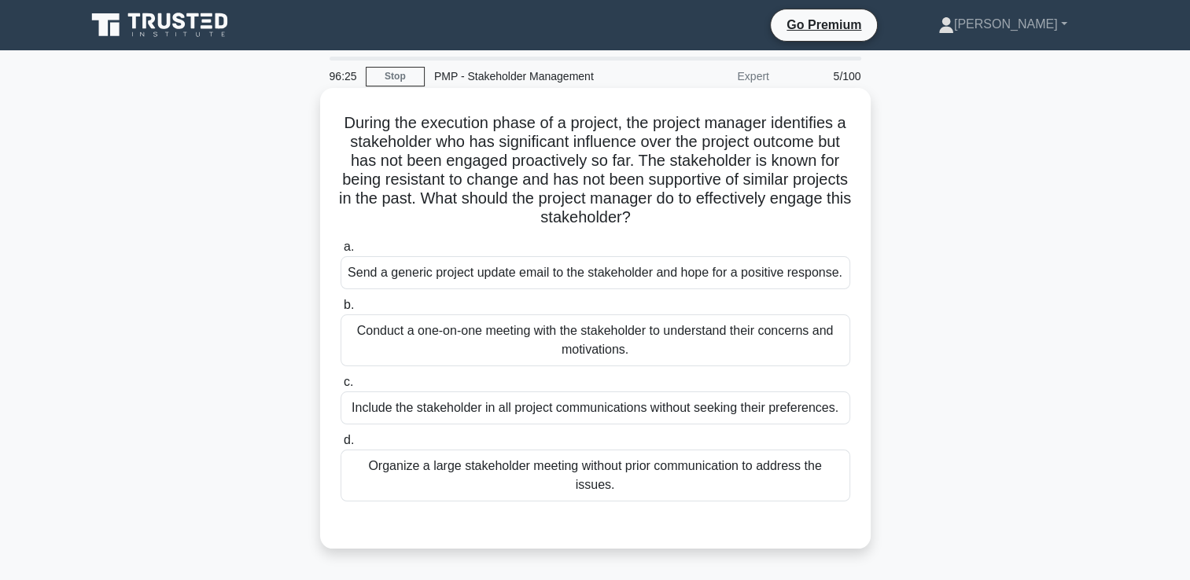
click at [657, 348] on div "Conduct a one-on-one meeting with the stakeholder to understand their concerns …" at bounding box center [596, 341] width 510 height 52
click at [341, 311] on input "b. Conduct a one-on-one meeting with the stakeholder to understand their concer…" at bounding box center [341, 305] width 0 height 10
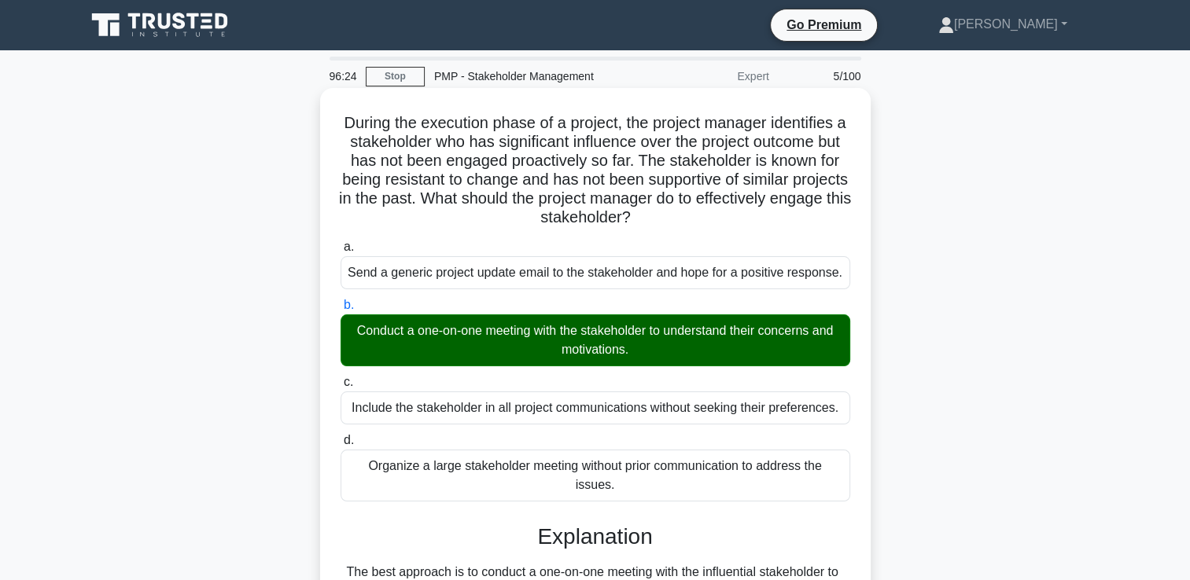
drag, startPoint x: 654, startPoint y: 314, endPoint x: 673, endPoint y: 289, distance: 30.8
click at [657, 313] on label "b. Conduct a one-on-one meeting with the stakeholder to understand their concer…" at bounding box center [596, 331] width 510 height 71
click at [341, 311] on input "b. Conduct a one-on-one meeting with the stakeholder to understand their concer…" at bounding box center [341, 305] width 0 height 10
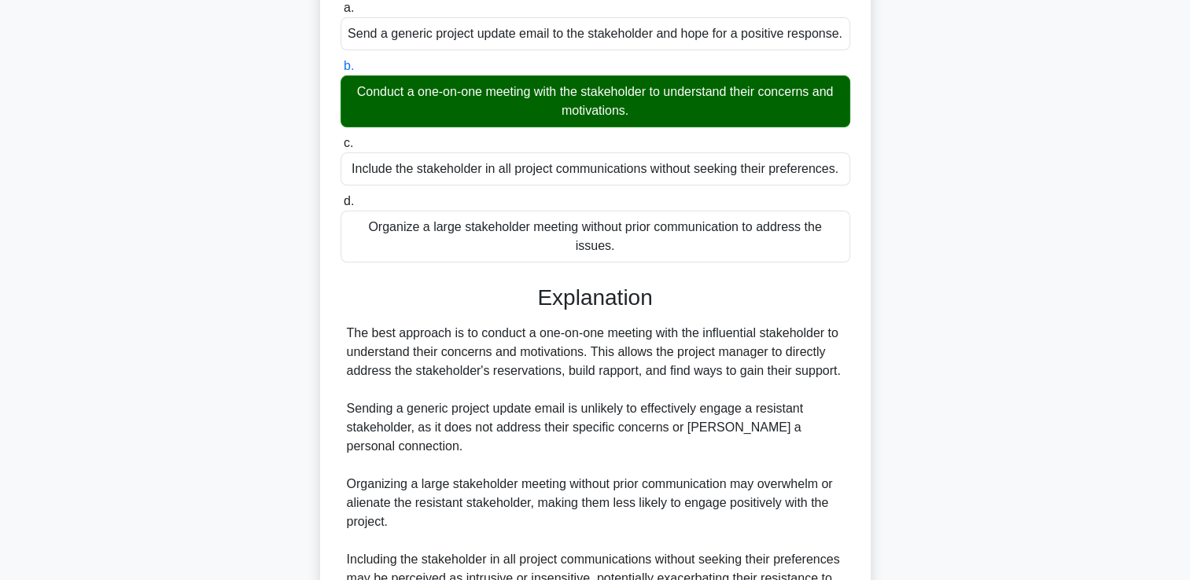
scroll to position [407, 0]
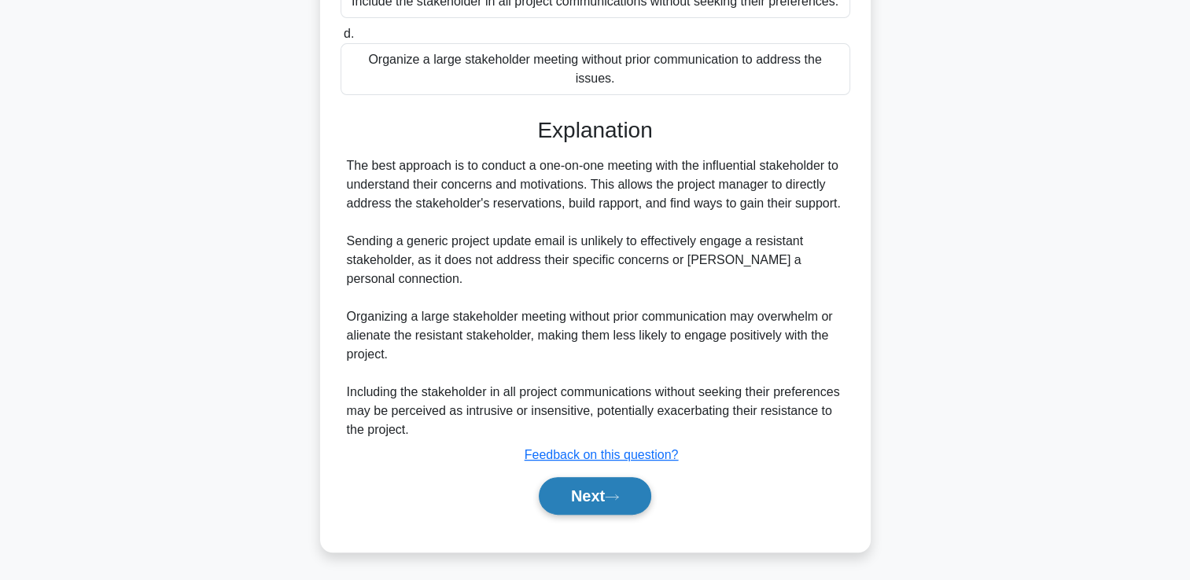
click at [569, 503] on button "Next" at bounding box center [595, 496] width 112 height 38
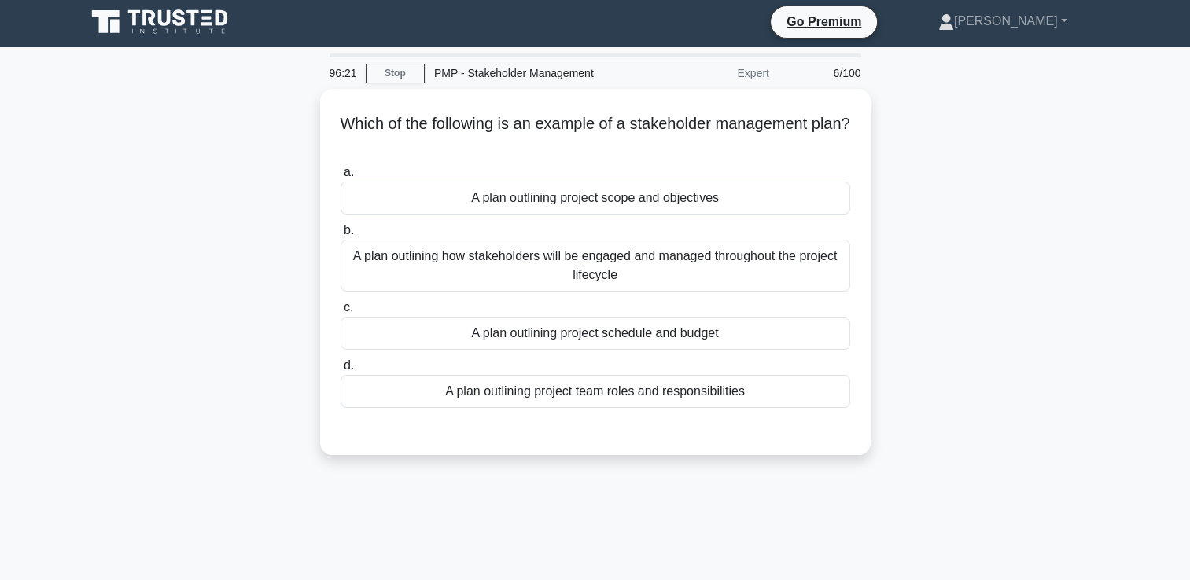
scroll to position [0, 0]
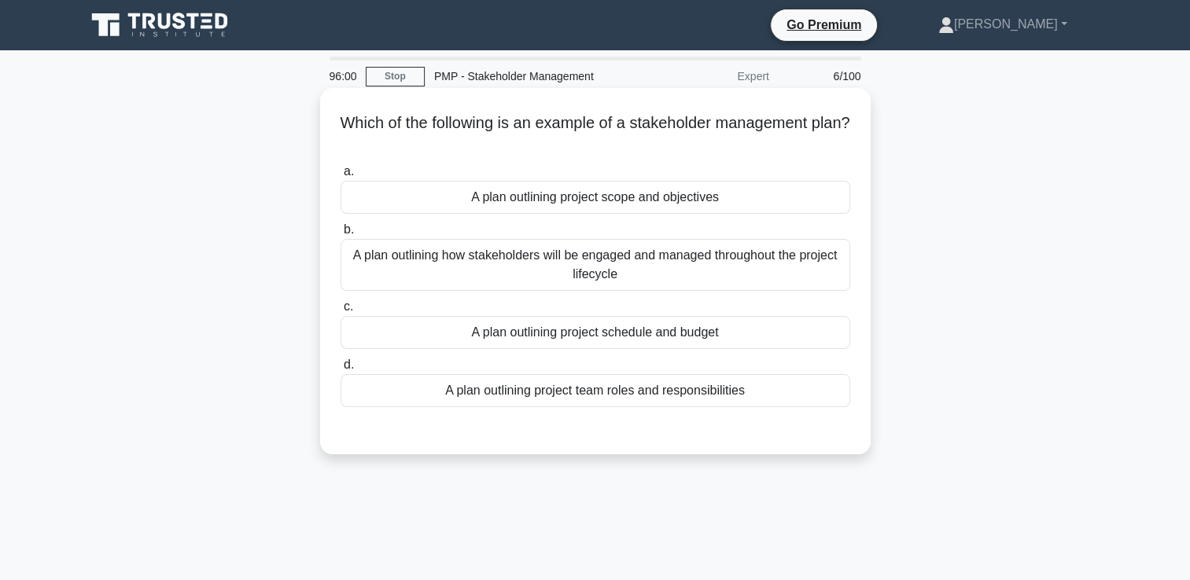
click at [528, 270] on div "A plan outlining how stakeholders will be engaged and managed throughout the pr…" at bounding box center [596, 265] width 510 height 52
click at [341, 235] on input "b. A plan outlining how stakeholders will be engaged and managed throughout the…" at bounding box center [341, 230] width 0 height 10
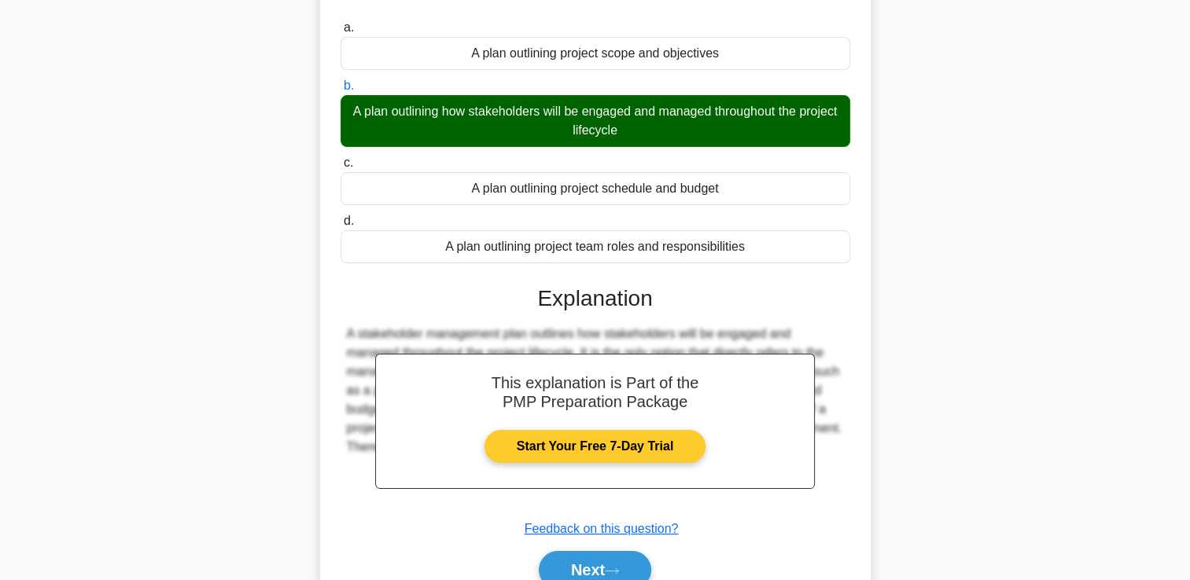
scroll to position [269, 0]
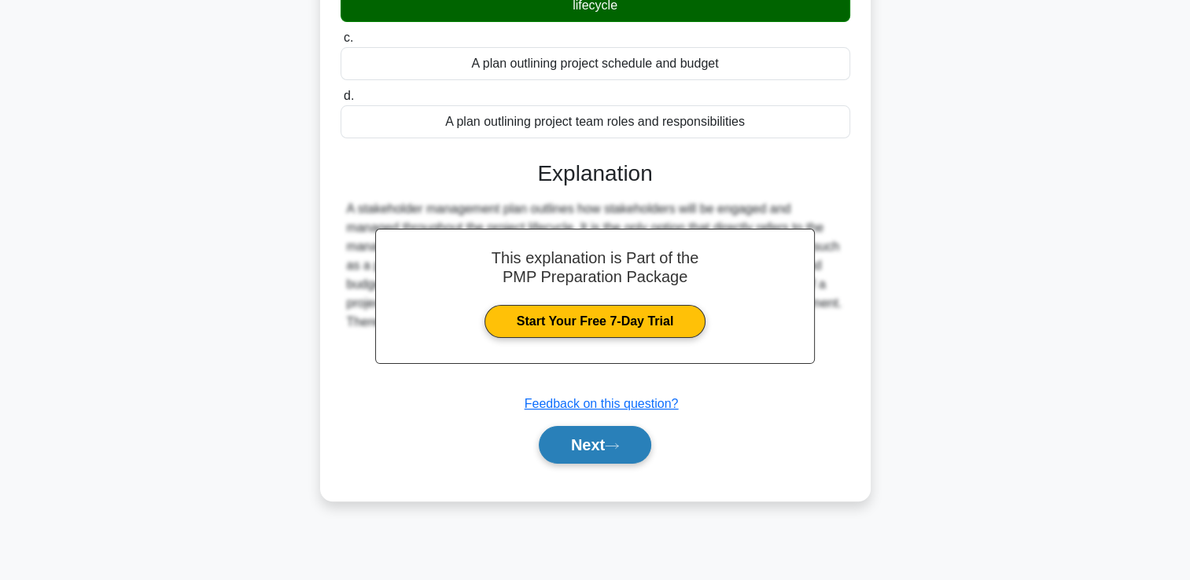
click at [602, 448] on button "Next" at bounding box center [595, 445] width 112 height 38
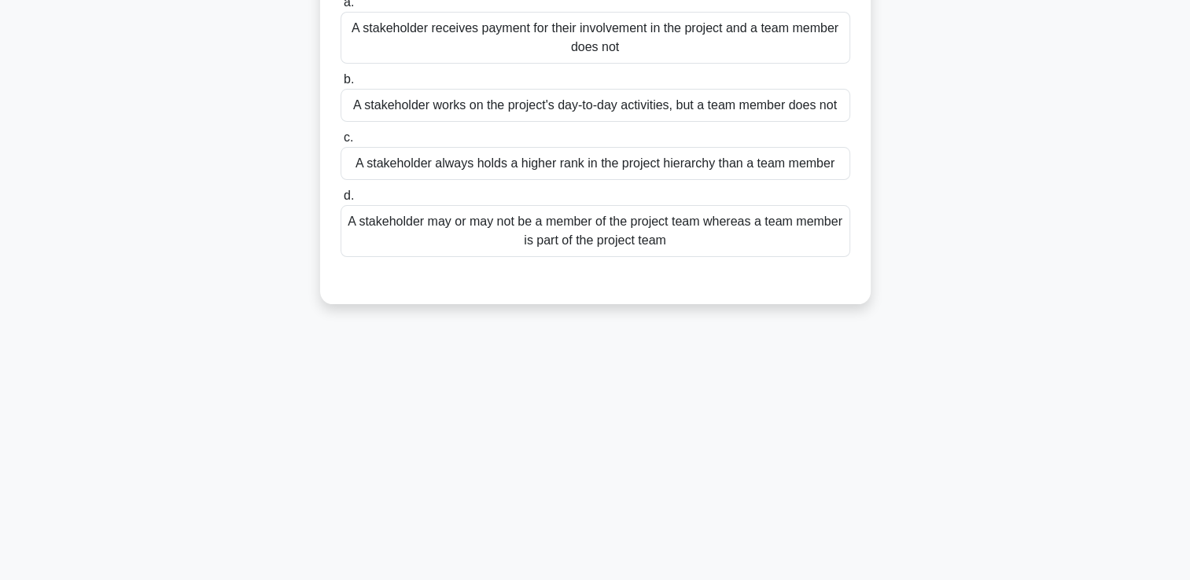
scroll to position [0, 0]
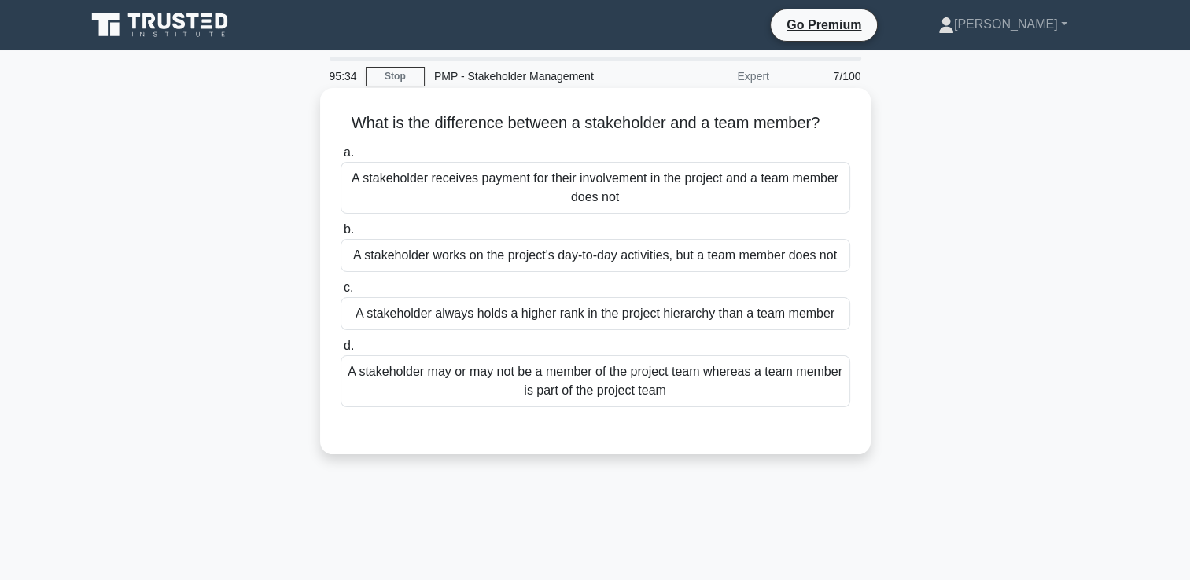
click at [676, 382] on div "A stakeholder may or may not be a member of the project team whereas a team mem…" at bounding box center [596, 381] width 510 height 52
click at [341, 352] on input "d. A stakeholder may or may not be a member of the project team whereas a team …" at bounding box center [341, 346] width 0 height 10
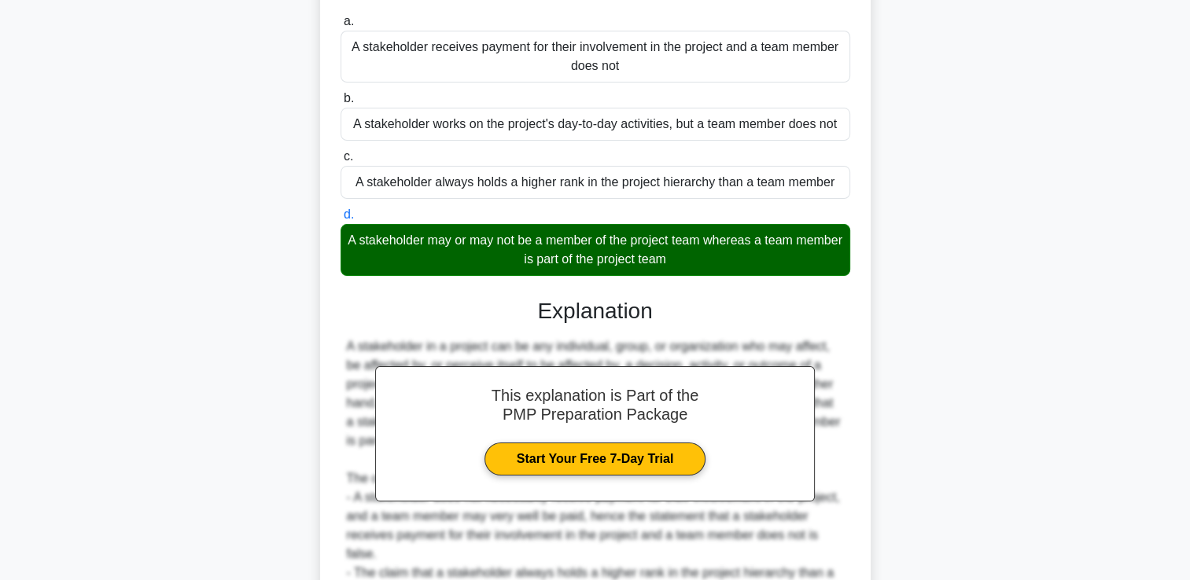
scroll to position [369, 0]
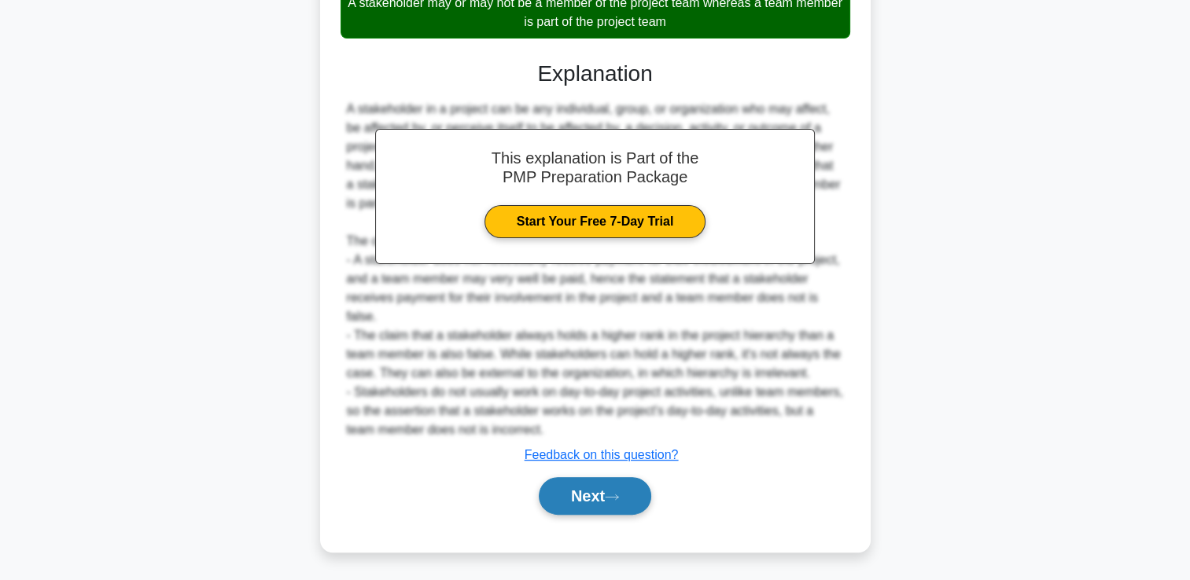
click at [544, 496] on button "Next" at bounding box center [595, 496] width 112 height 38
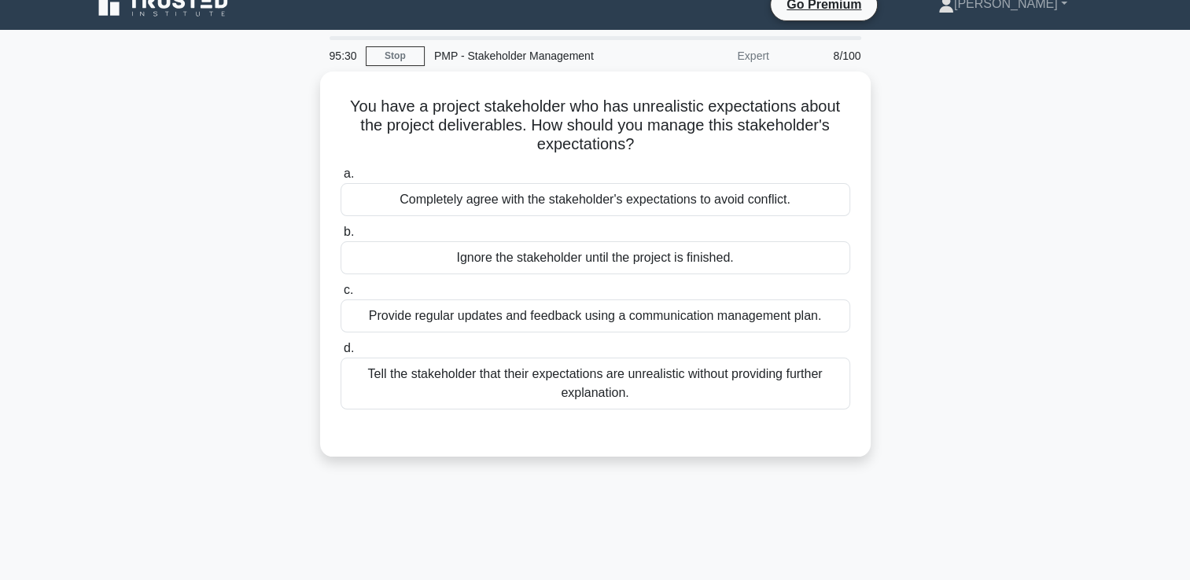
scroll to position [0, 0]
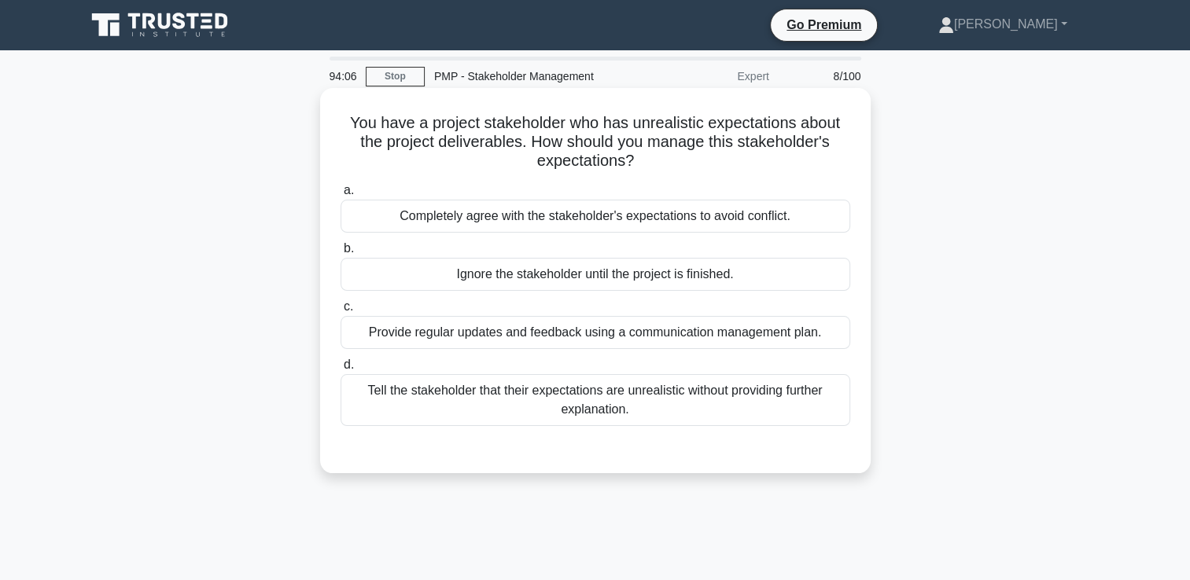
click at [767, 219] on div "Completely agree with the stakeholder's expectations to avoid conflict." at bounding box center [596, 216] width 510 height 33
click at [341, 196] on input "a. Completely agree with the stakeholder's expectations to avoid conflict." at bounding box center [341, 191] width 0 height 10
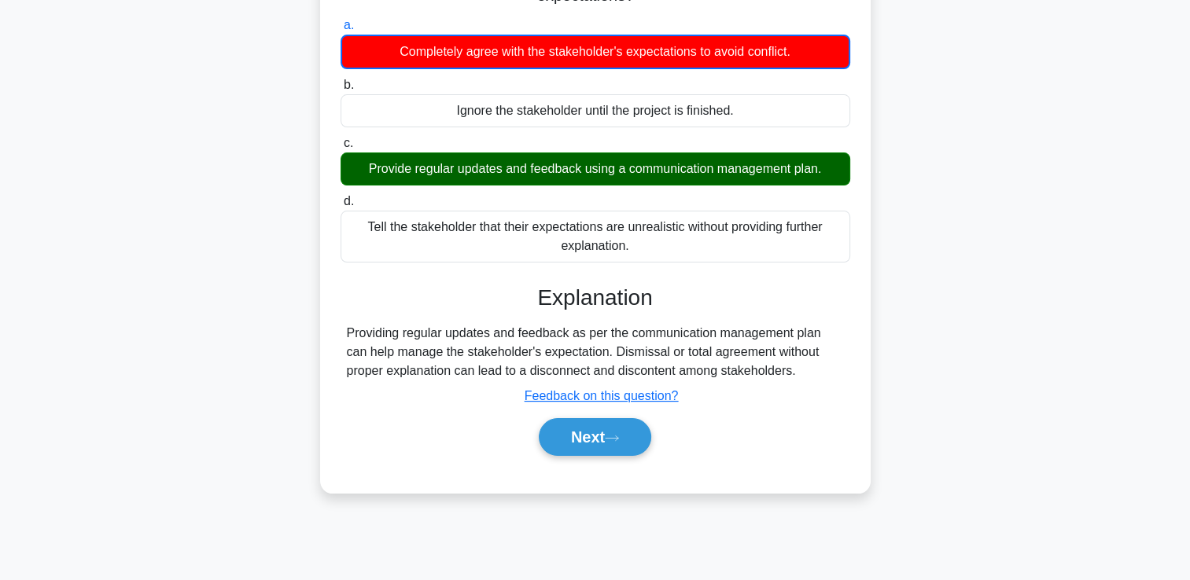
scroll to position [269, 0]
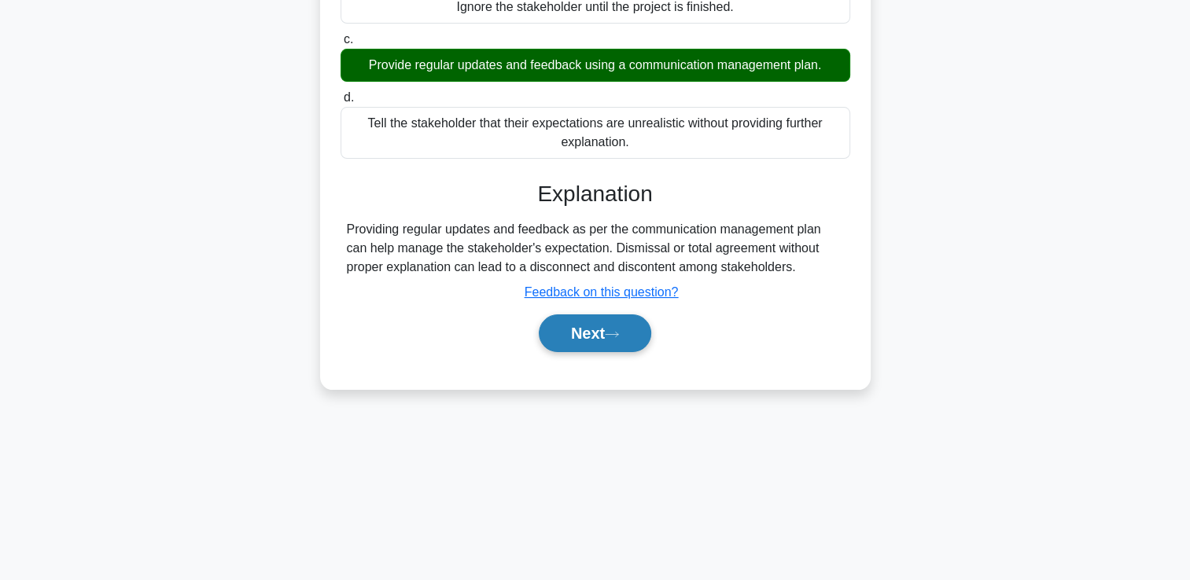
click at [582, 338] on button "Next" at bounding box center [595, 334] width 112 height 38
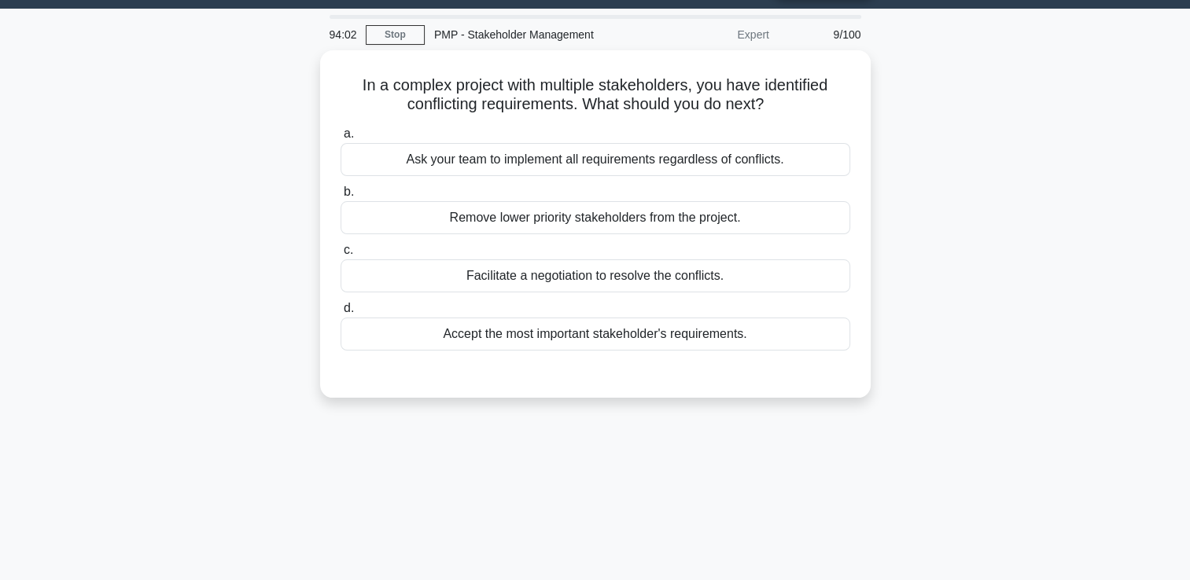
scroll to position [33, 0]
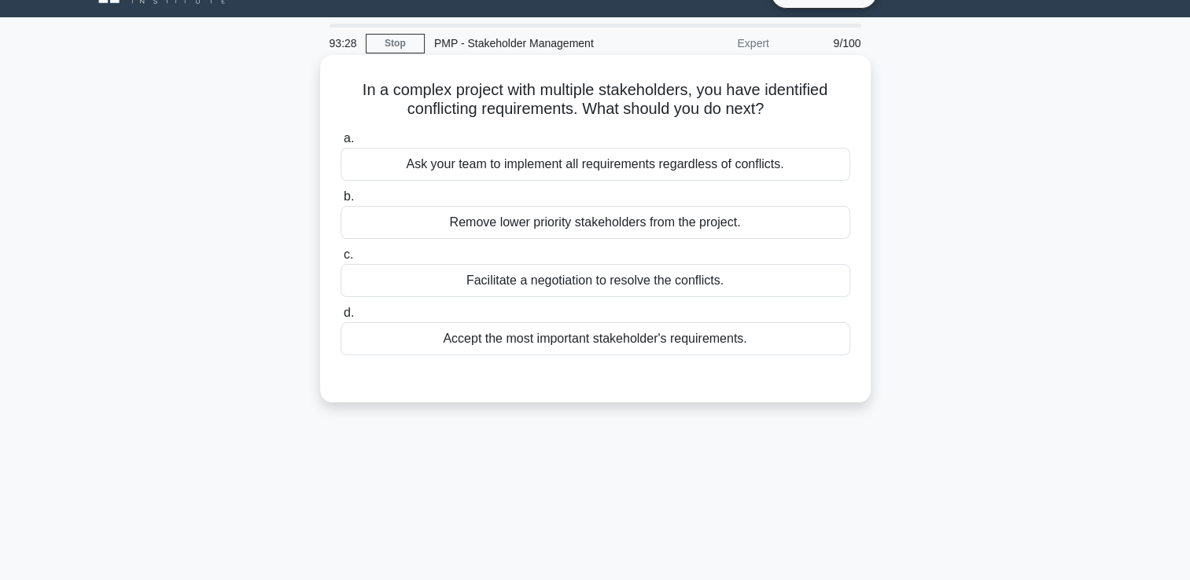
click at [699, 159] on div "Ask your team to implement all requirements regardless of conflicts." at bounding box center [596, 164] width 510 height 33
click at [341, 144] on input "a. Ask your team to implement all requirements regardless of conflicts." at bounding box center [341, 139] width 0 height 10
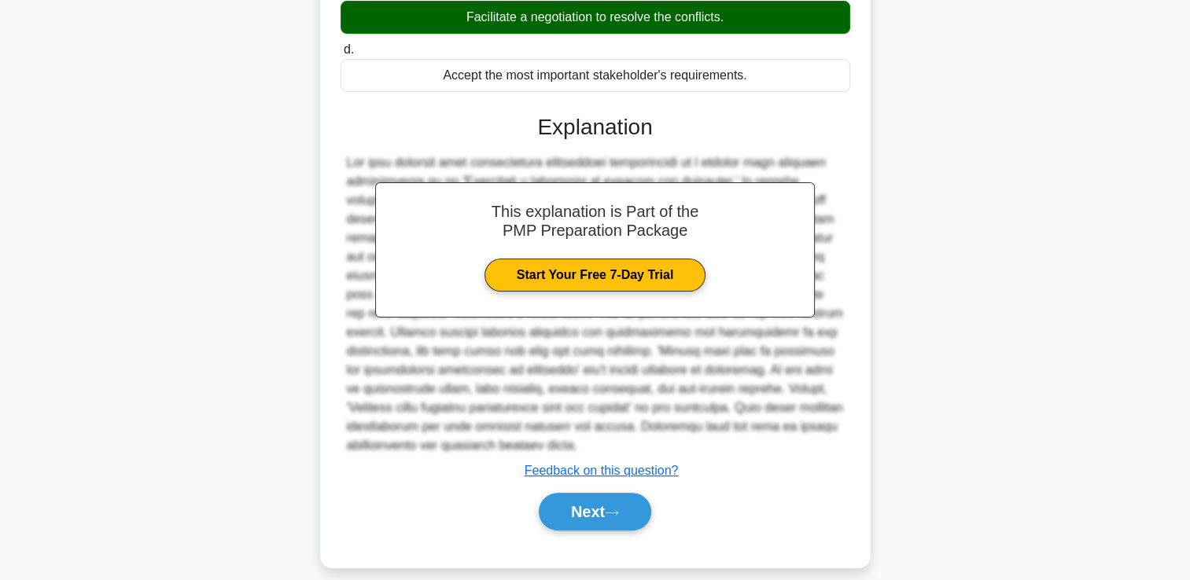
scroll to position [314, 0]
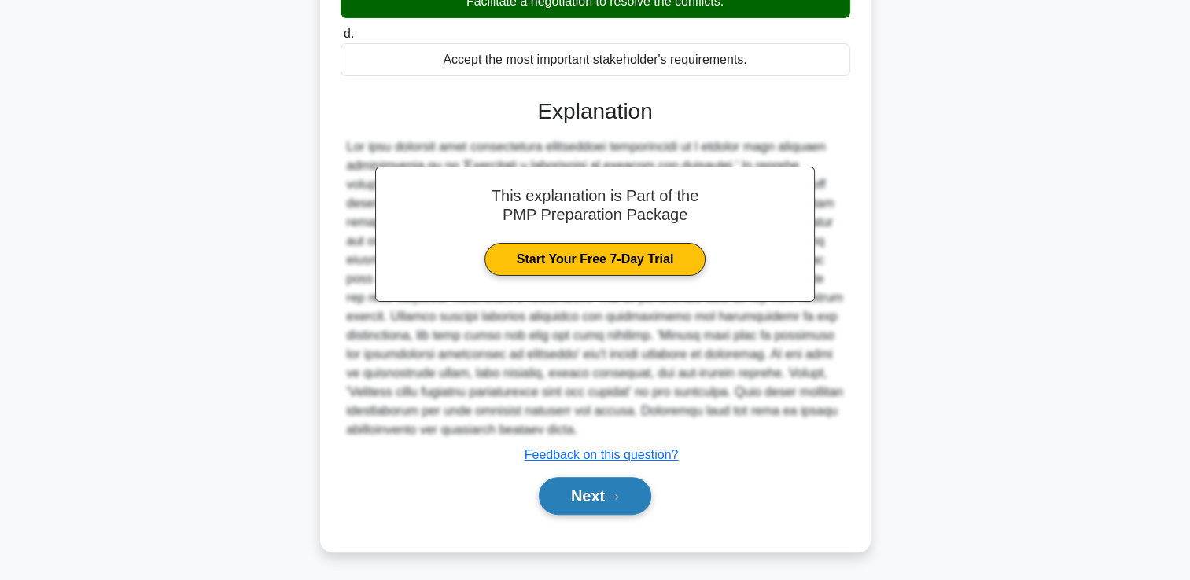
click at [620, 483] on button "Next" at bounding box center [595, 496] width 112 height 38
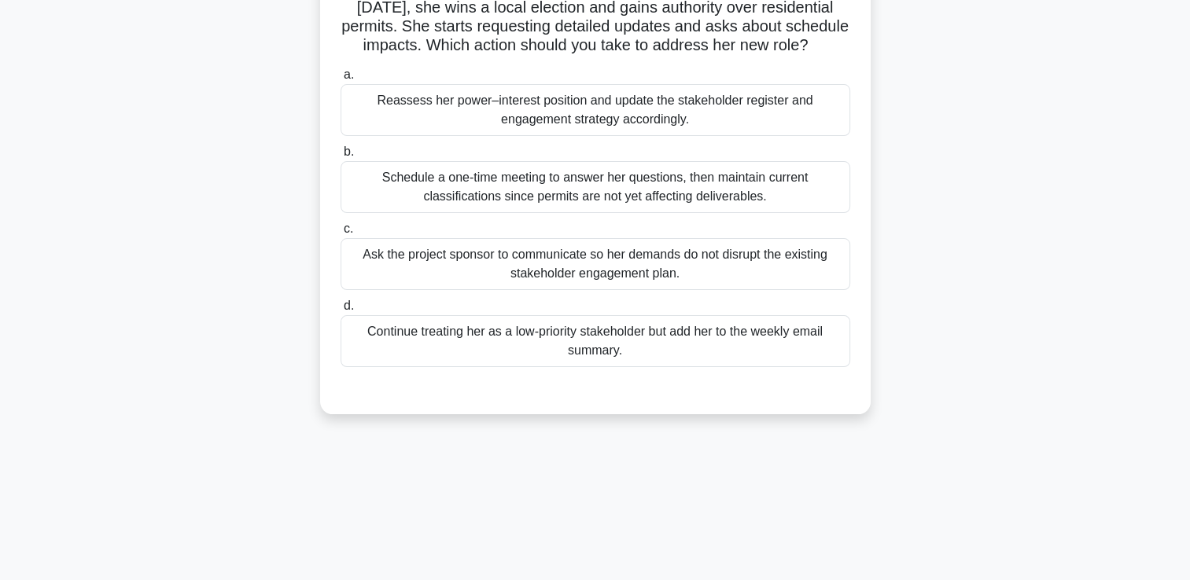
scroll to position [79, 0]
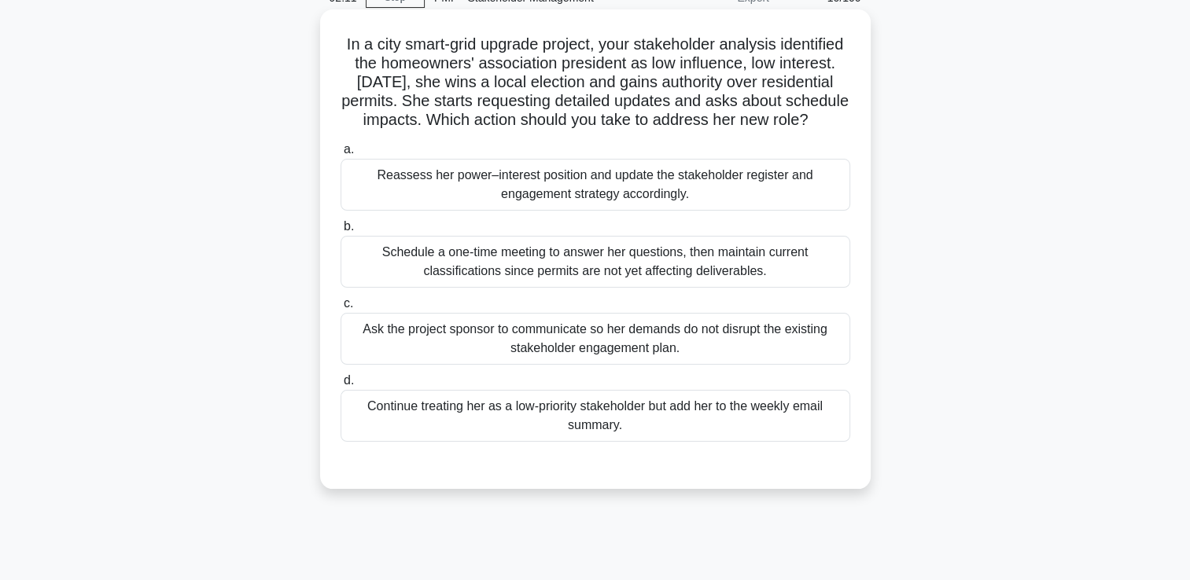
click at [750, 288] on div "Schedule a one-time meeting to answer her questions, then maintain current clas…" at bounding box center [596, 262] width 510 height 52
click at [341, 232] on input "b. Schedule a one-time meeting to answer her questions, then maintain current c…" at bounding box center [341, 227] width 0 height 10
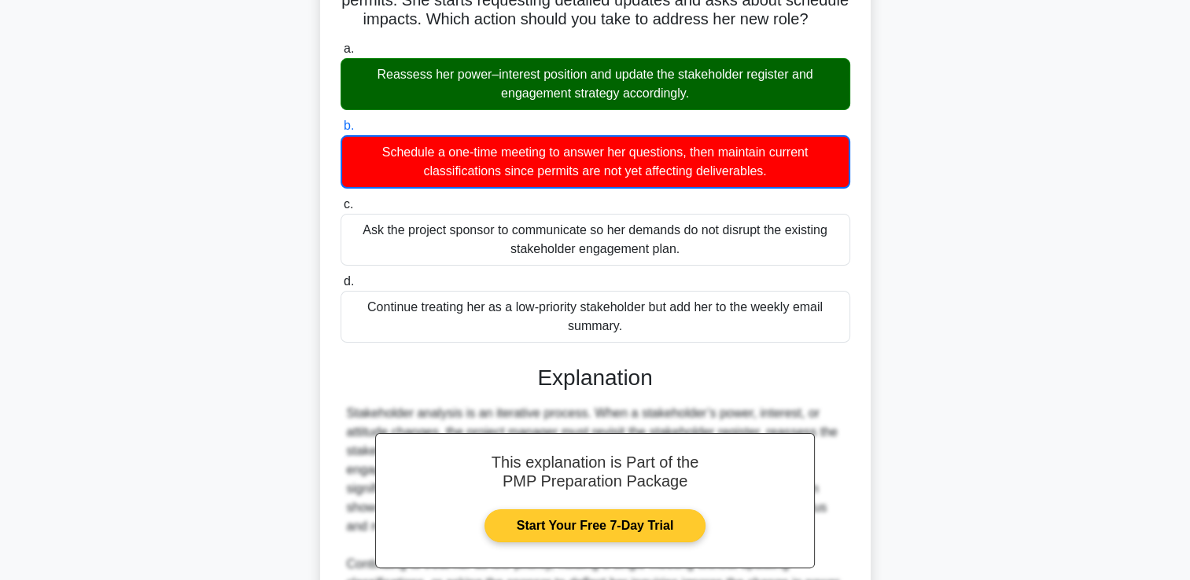
scroll to position [370, 0]
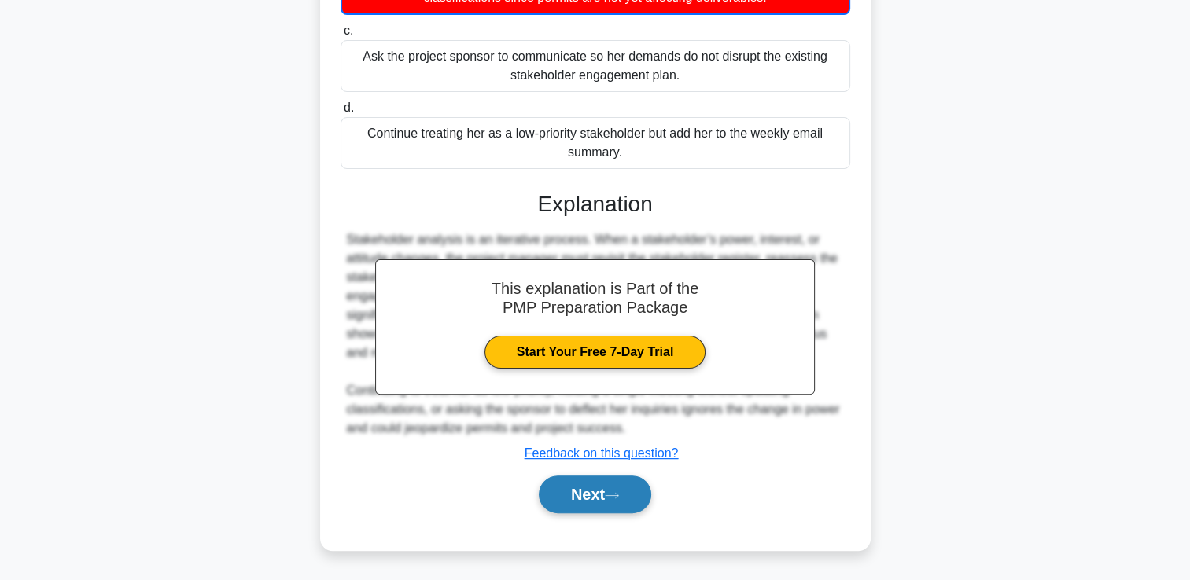
click at [613, 506] on button "Next" at bounding box center [595, 495] width 112 height 38
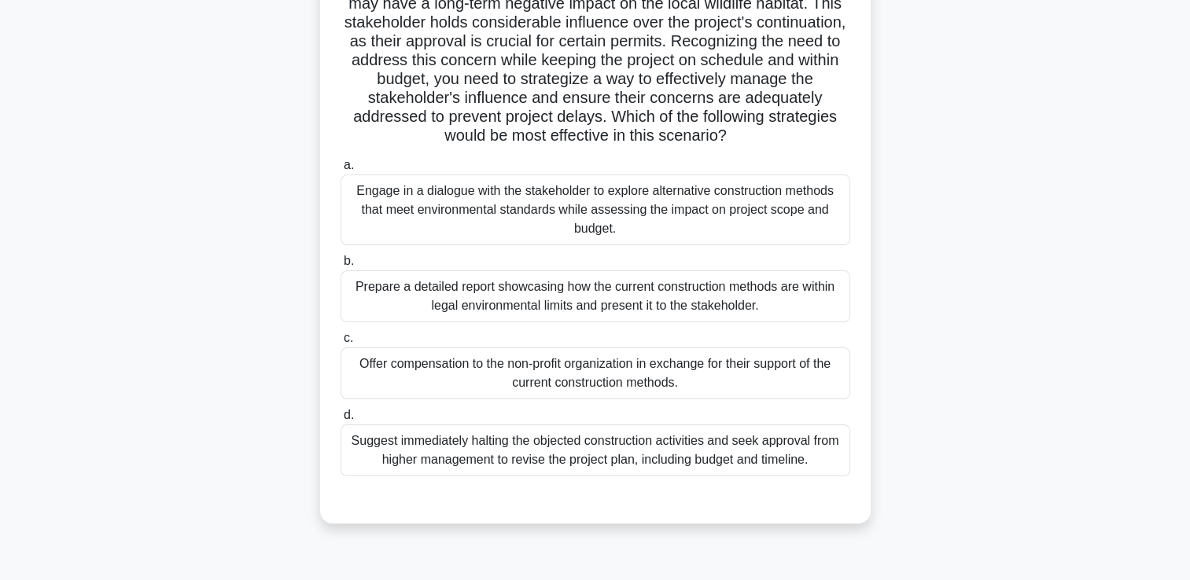
scroll to position [269, 0]
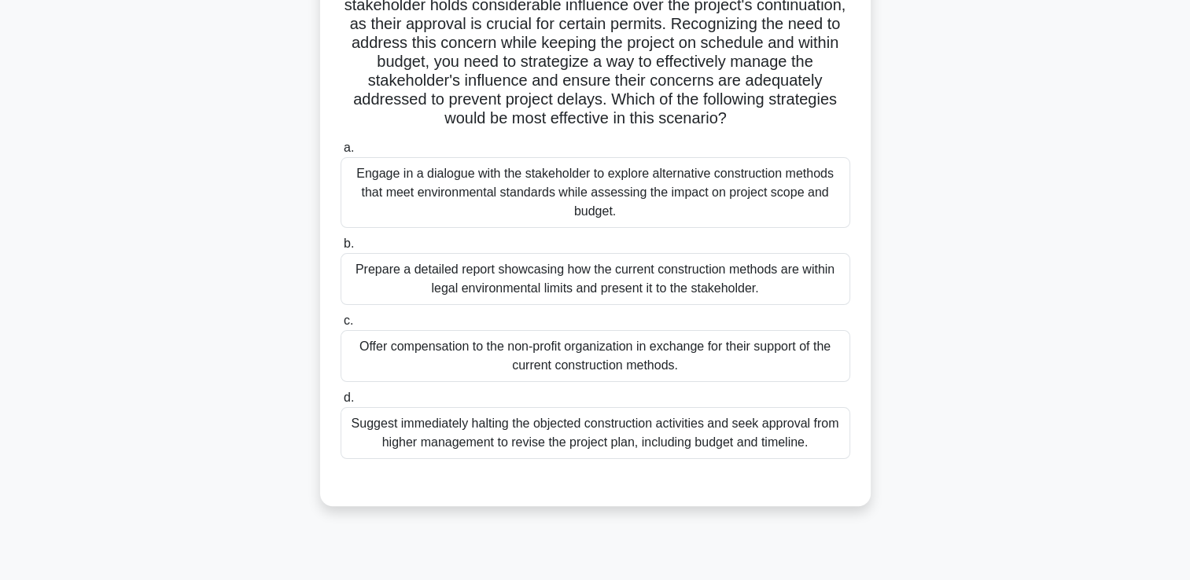
click at [416, 208] on div "Engage in a dialogue with the stakeholder to explore alternative construction m…" at bounding box center [596, 192] width 510 height 71
click at [341, 153] on input "a. Engage in a dialogue with the stakeholder to explore alternative constructio…" at bounding box center [341, 148] width 0 height 10
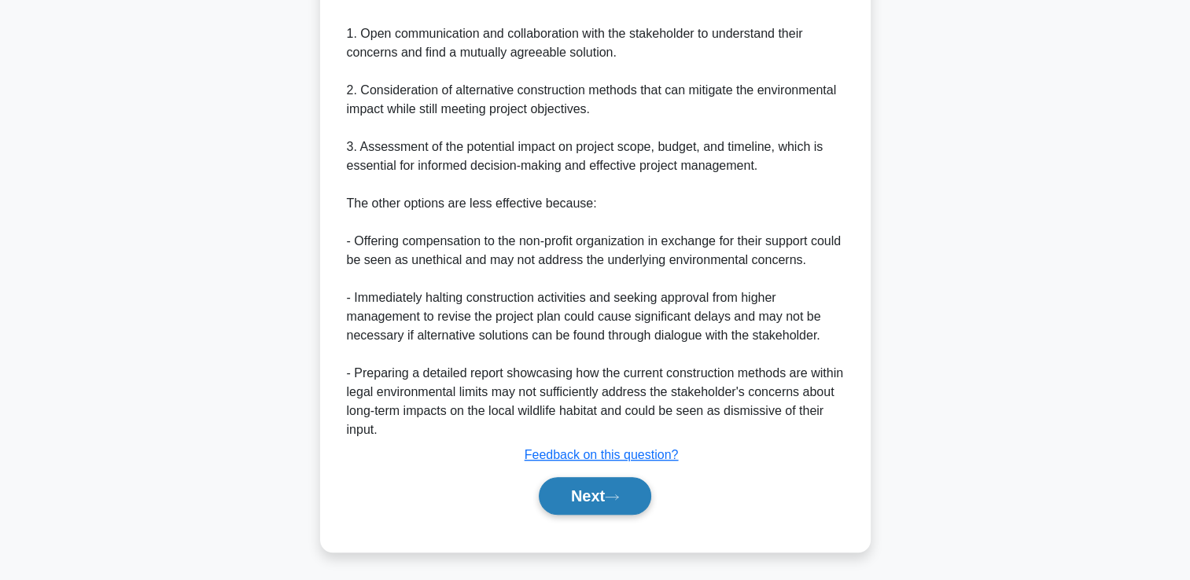
click at [591, 499] on button "Next" at bounding box center [595, 496] width 112 height 38
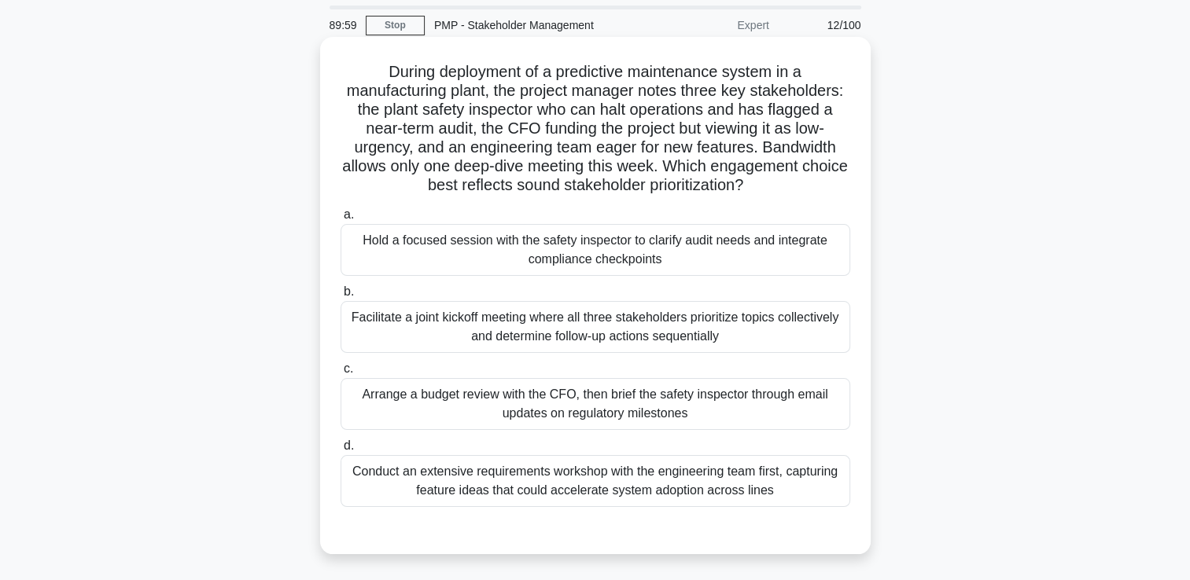
scroll to position [79, 0]
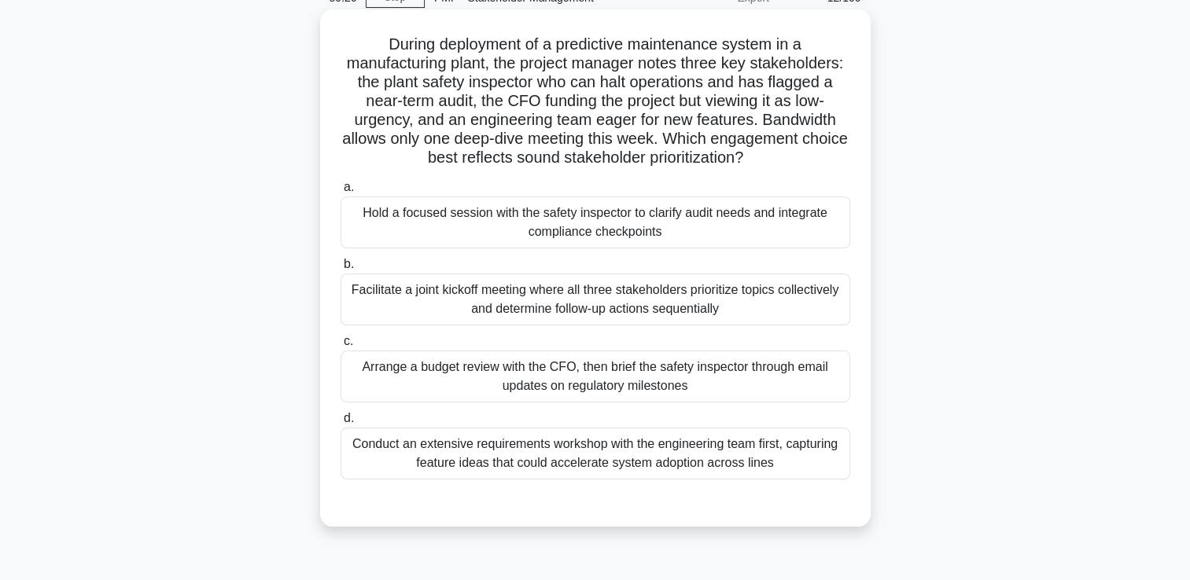
click at [401, 304] on div "Facilitate a joint kickoff meeting where all three stakeholders prioritize topi…" at bounding box center [596, 300] width 510 height 52
click at [341, 270] on input "b. Facilitate a joint kickoff meeting where all three stakeholders prioritize t…" at bounding box center [341, 265] width 0 height 10
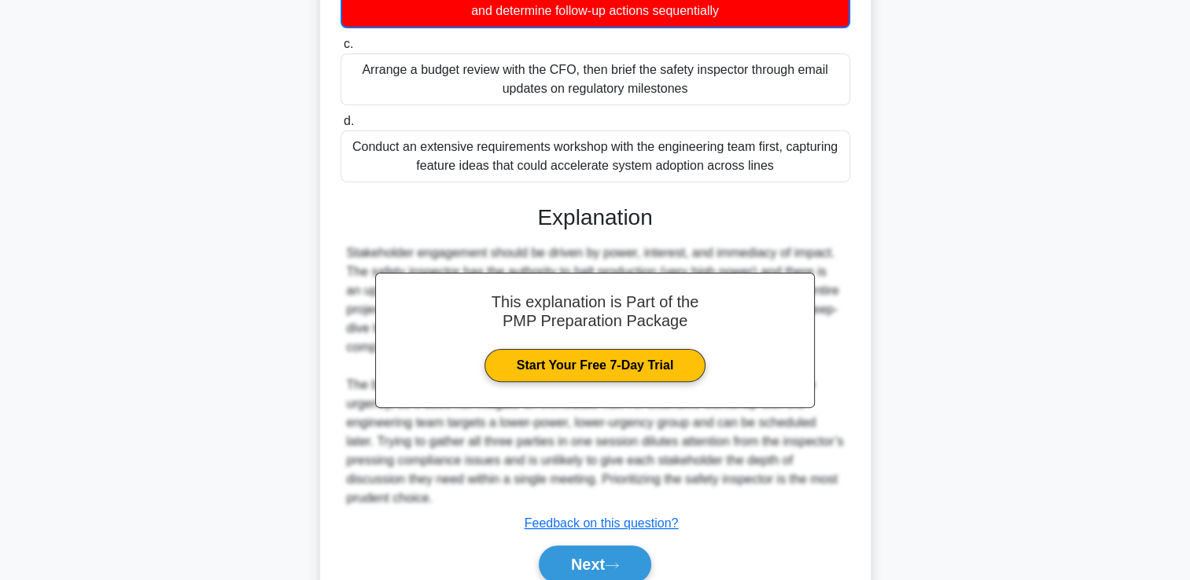
scroll to position [446, 0]
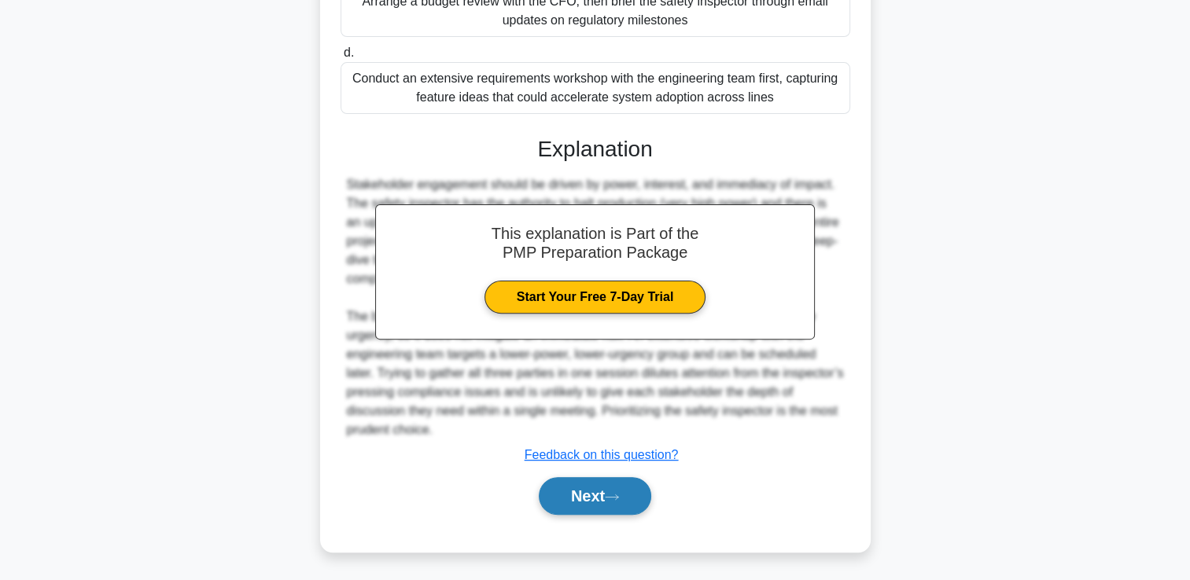
click at [565, 498] on button "Next" at bounding box center [595, 496] width 112 height 38
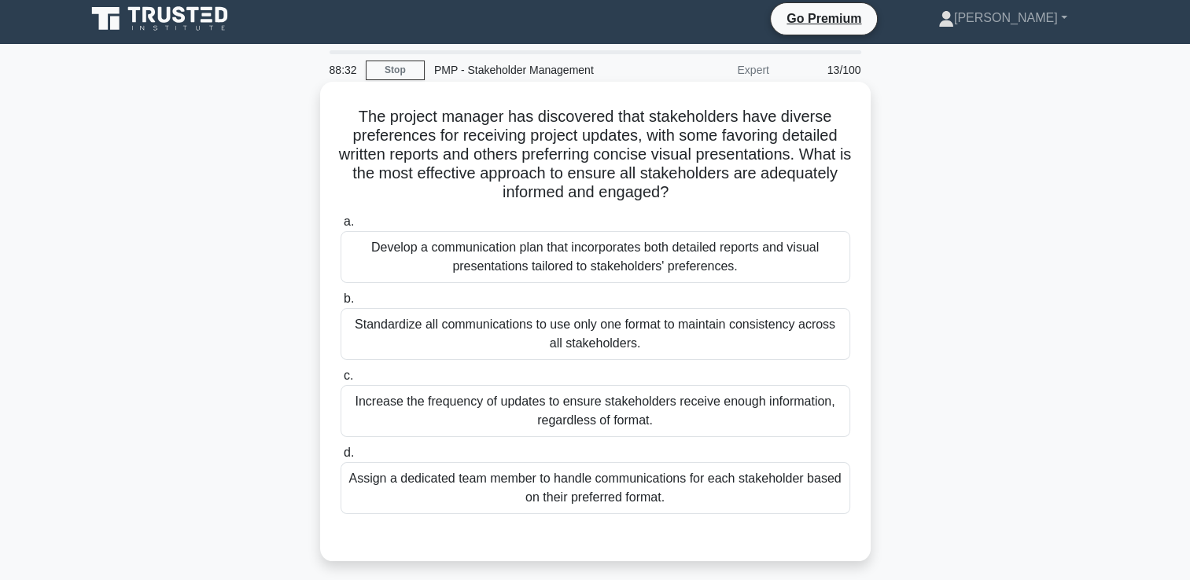
scroll to position [0, 0]
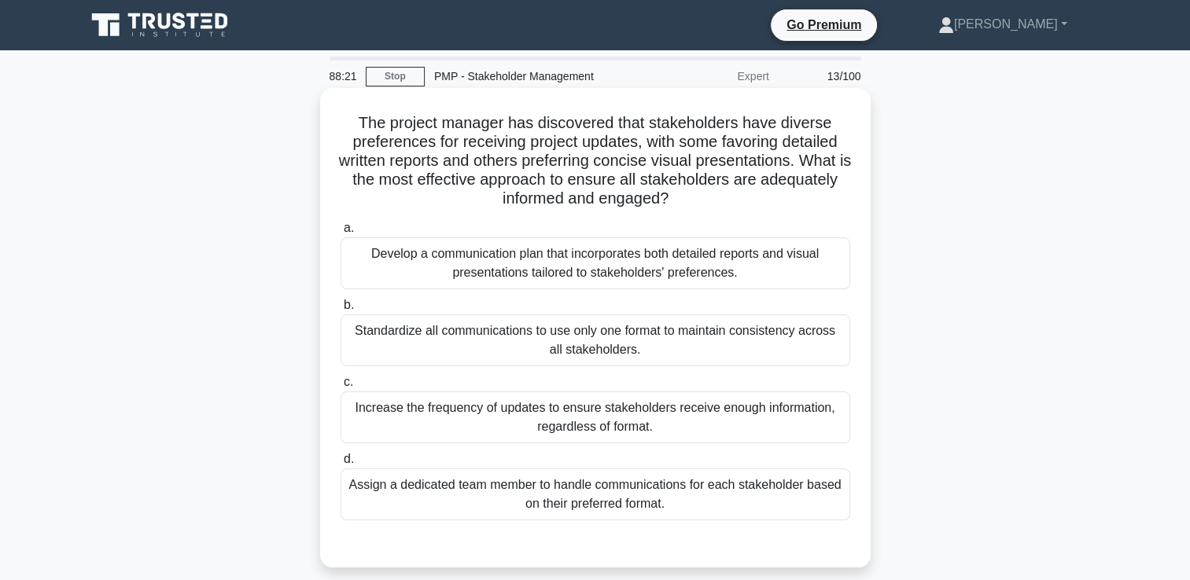
click at [516, 280] on div "Develop a communication plan that incorporates both detailed reports and visual…" at bounding box center [596, 263] width 510 height 52
click at [341, 234] on input "a. Develop a communication plan that incorporates both detailed reports and vis…" at bounding box center [341, 228] width 0 height 10
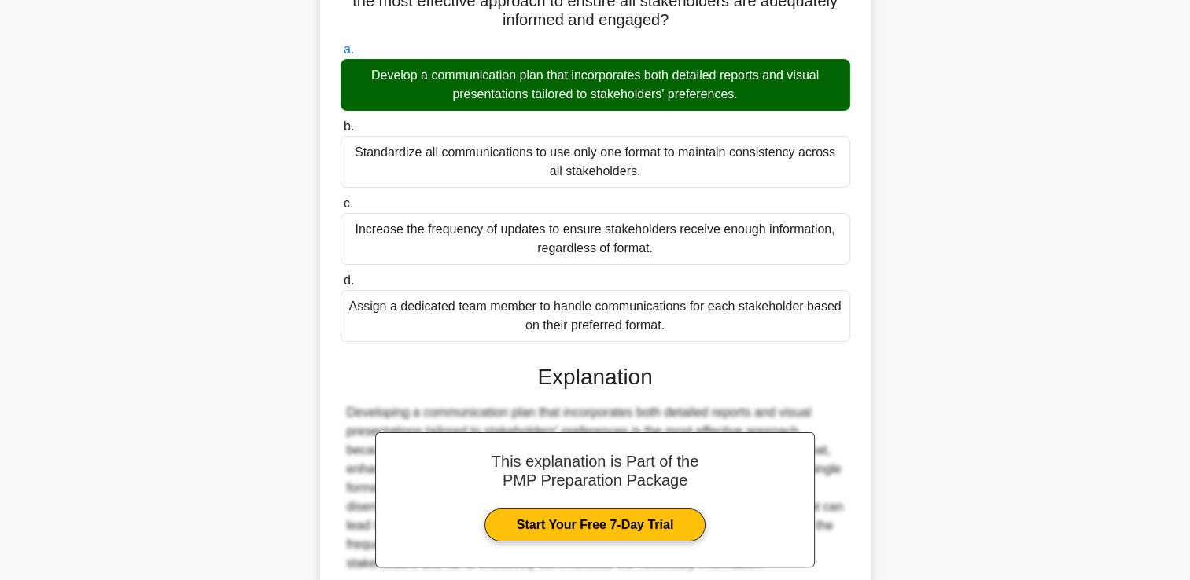
scroll to position [331, 0]
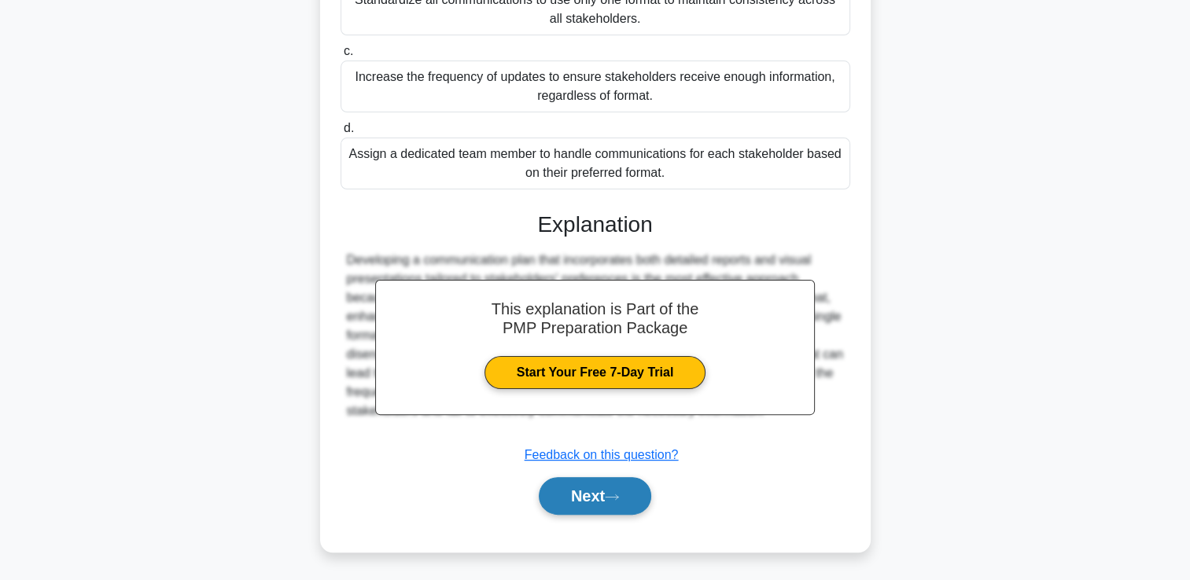
click at [598, 499] on button "Next" at bounding box center [595, 496] width 112 height 38
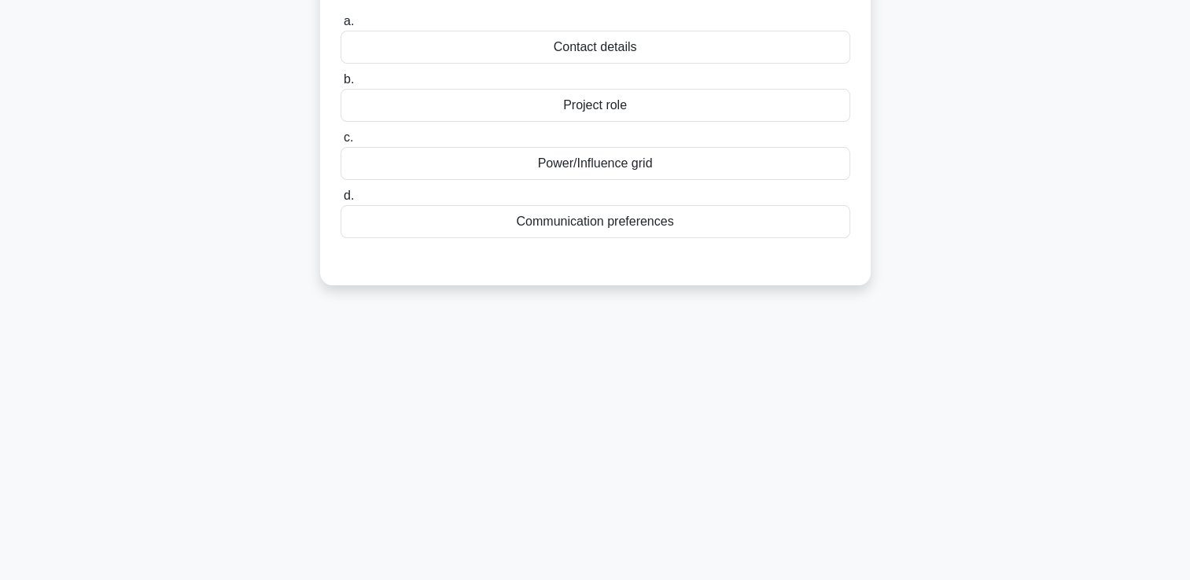
scroll to position [33, 0]
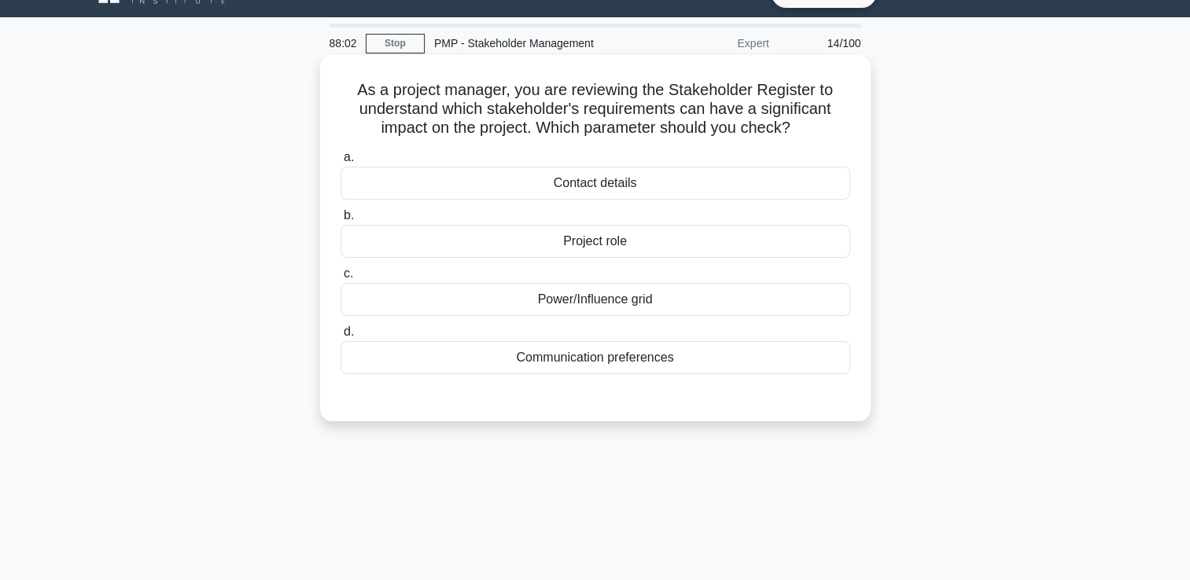
click at [593, 304] on div "Power/Influence grid" at bounding box center [596, 299] width 510 height 33
click at [341, 279] on input "c. Power/Influence grid" at bounding box center [341, 274] width 0 height 10
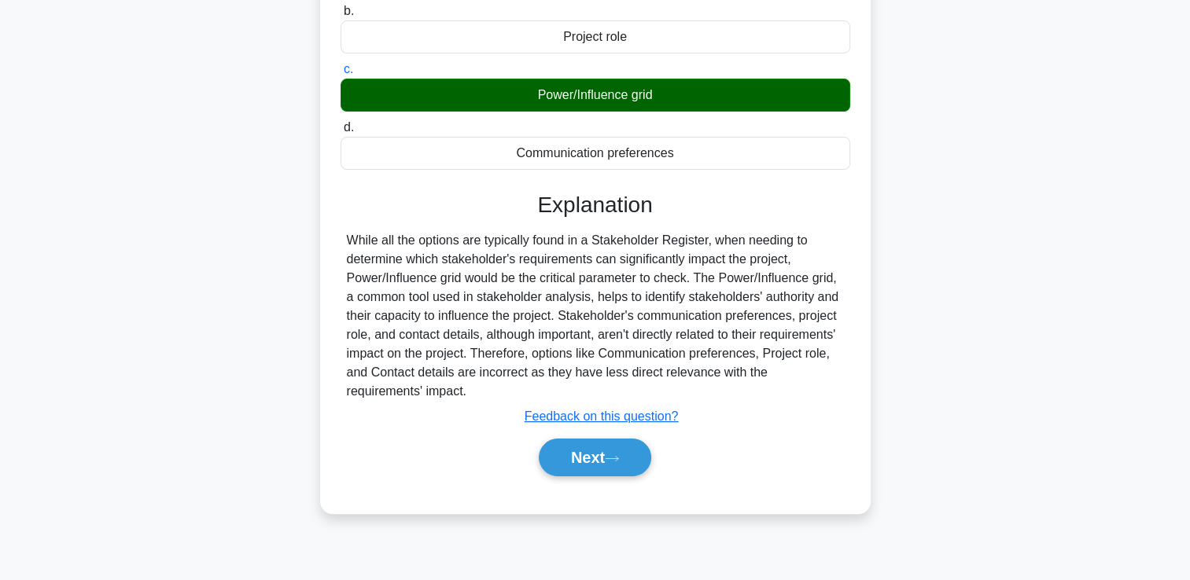
scroll to position [269, 0]
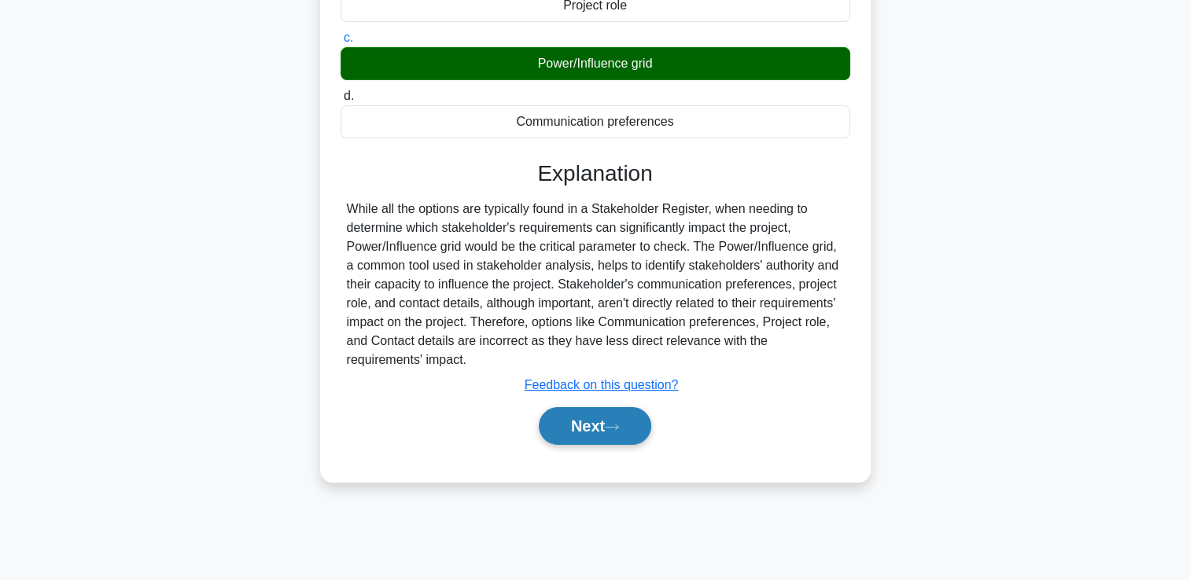
click at [632, 420] on button "Next" at bounding box center [595, 426] width 112 height 38
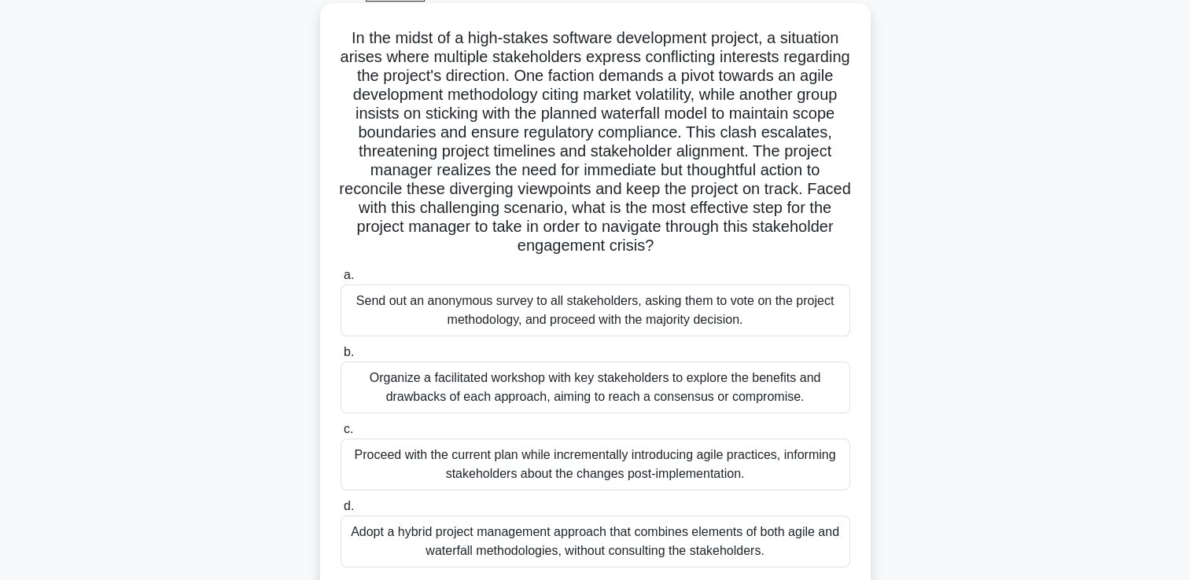
scroll to position [112, 0]
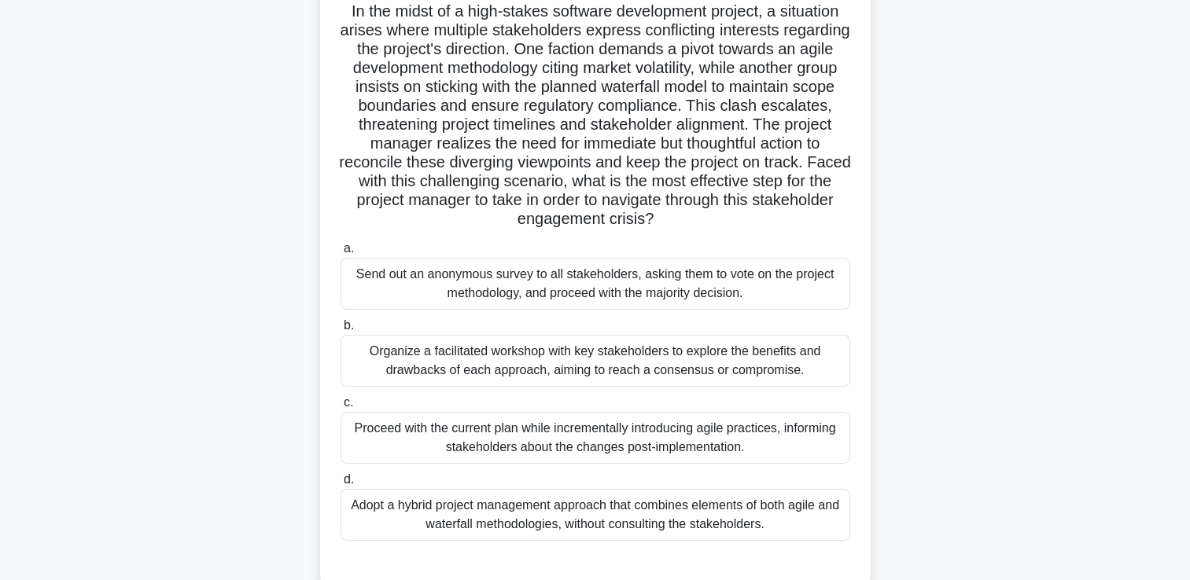
click at [606, 521] on div "Adopt a hybrid project management approach that combines elements of both agile…" at bounding box center [596, 515] width 510 height 52
click at [341, 485] on input "d. Adopt a hybrid project management approach that combines elements of both ag…" at bounding box center [341, 480] width 0 height 10
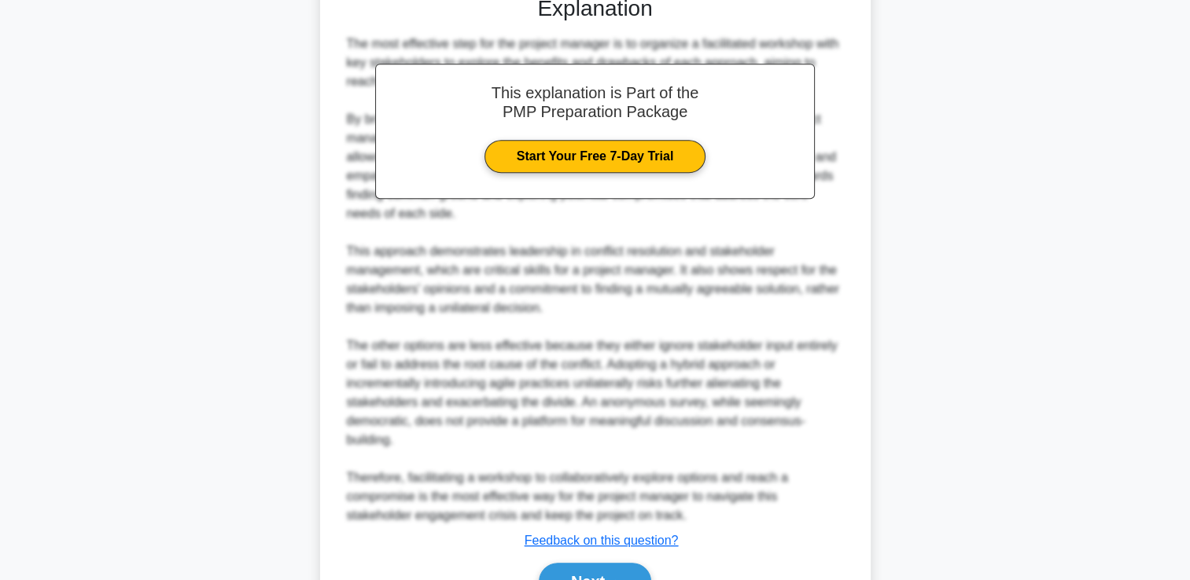
scroll to position [767, 0]
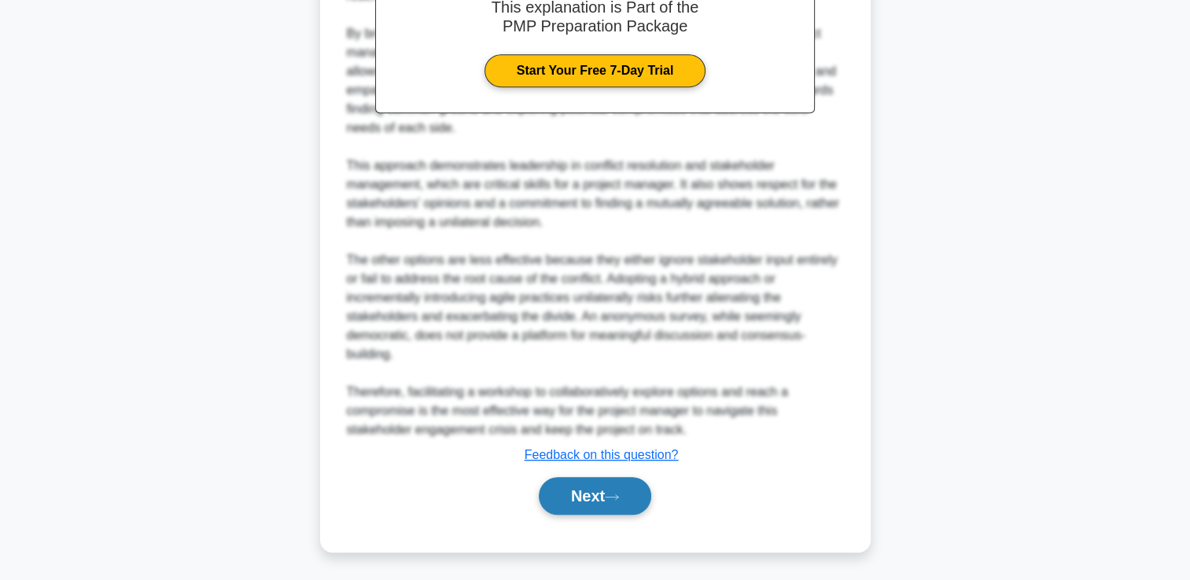
click at [576, 500] on button "Next" at bounding box center [595, 496] width 112 height 38
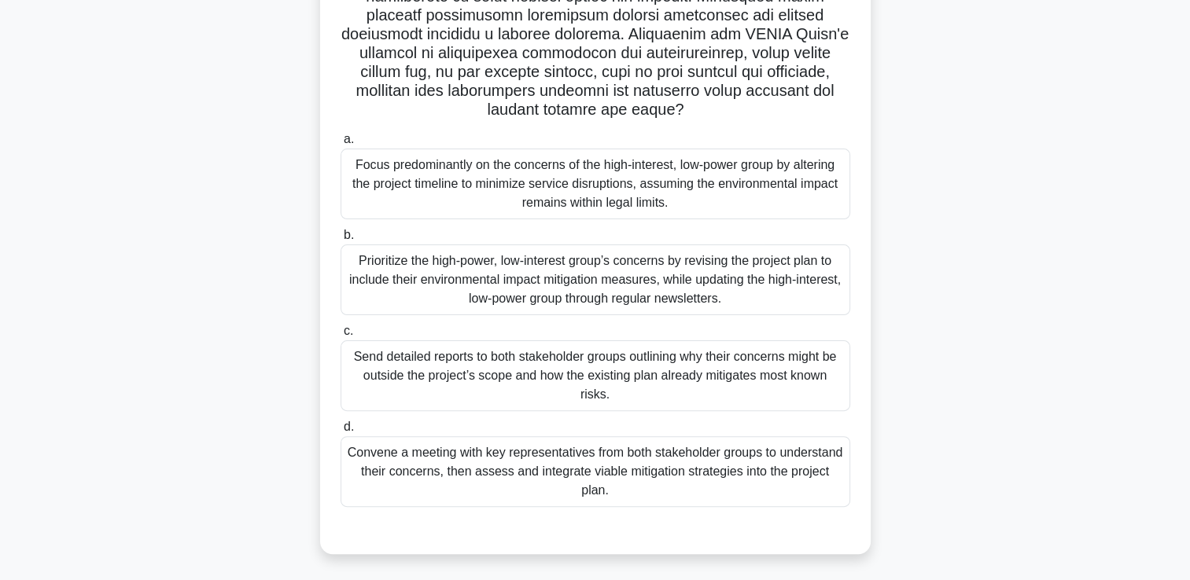
scroll to position [355, 0]
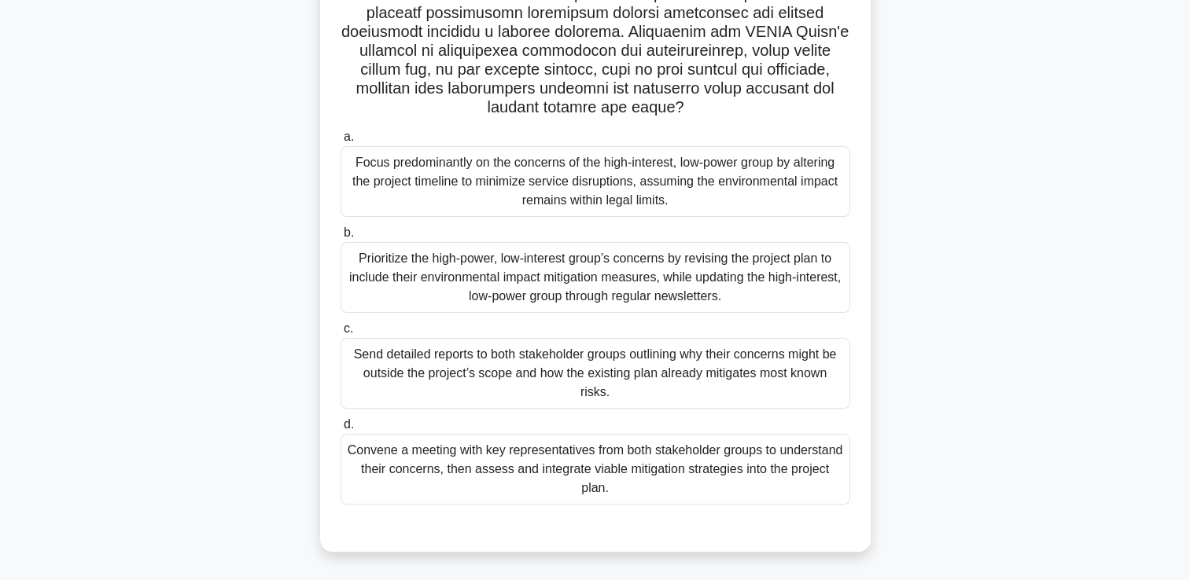
click at [399, 190] on div "Focus predominantly on the concerns of the high-interest, low-power group by al…" at bounding box center [596, 181] width 510 height 71
click at [341, 142] on input "a. Focus predominantly on the concerns of the high-interest, low-power group by…" at bounding box center [341, 137] width 0 height 10
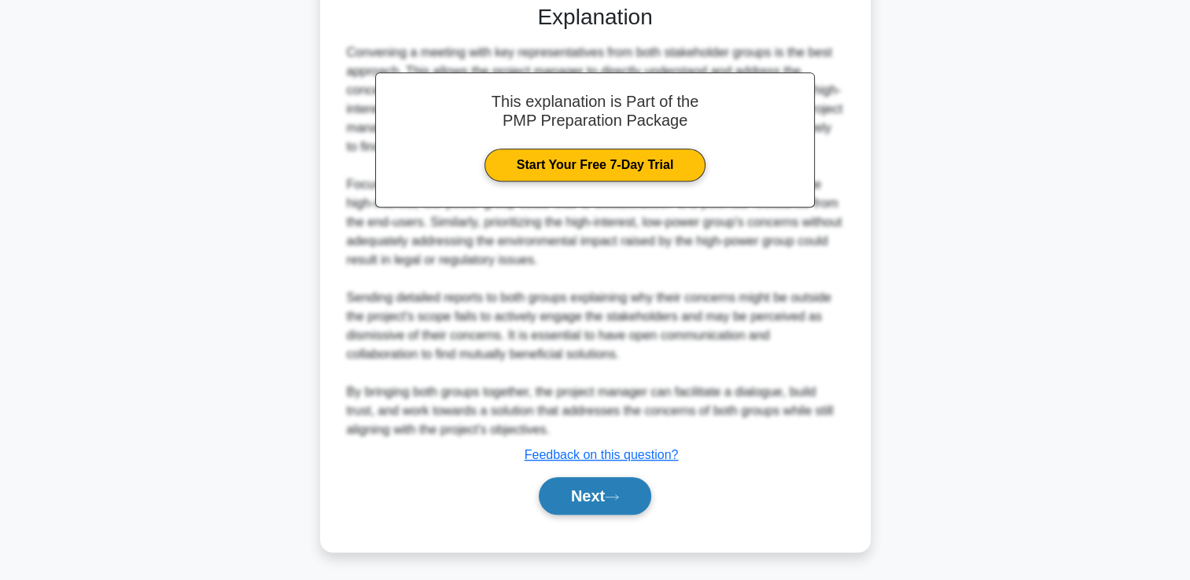
click at [560, 500] on button "Next" at bounding box center [595, 496] width 112 height 38
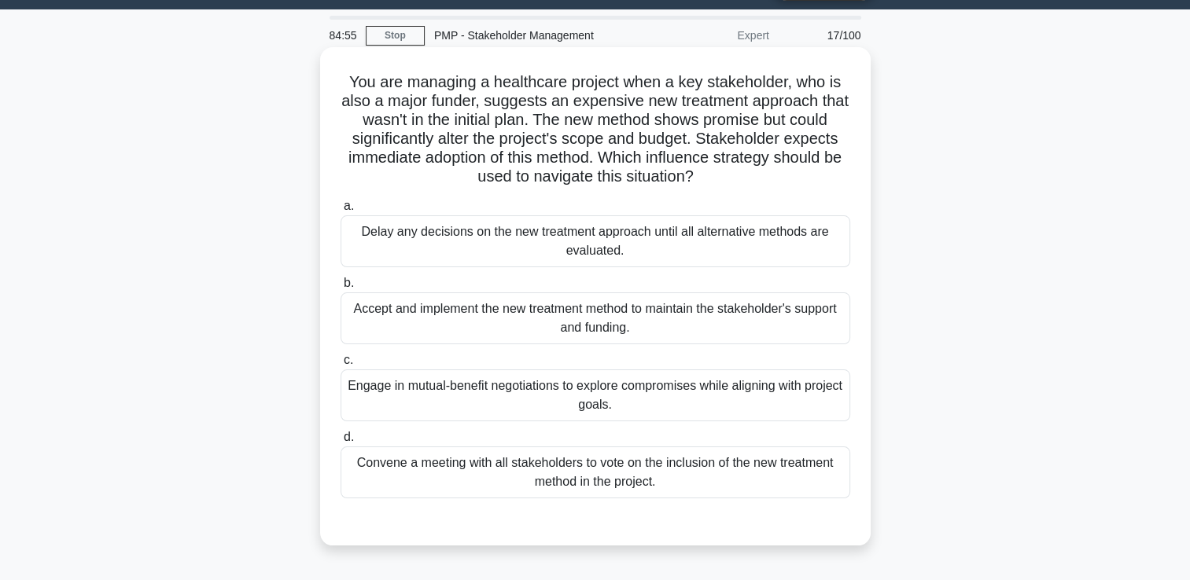
scroll to position [0, 0]
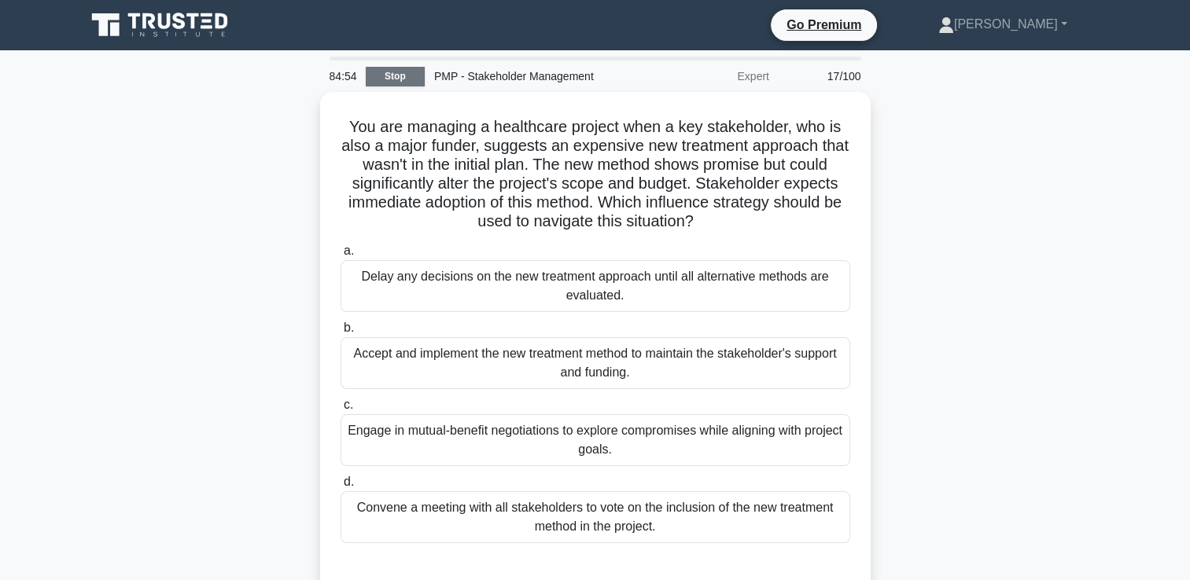
click at [406, 75] on link "Stop" at bounding box center [395, 77] width 59 height 20
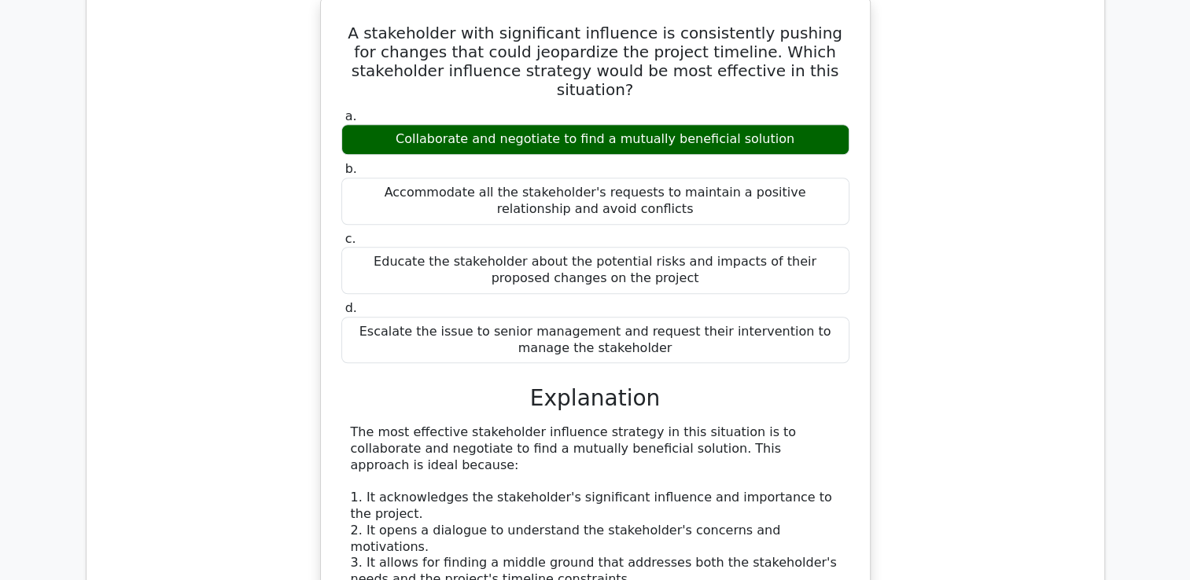
scroll to position [865, 0]
